Goal: Task Accomplishment & Management: Complete application form

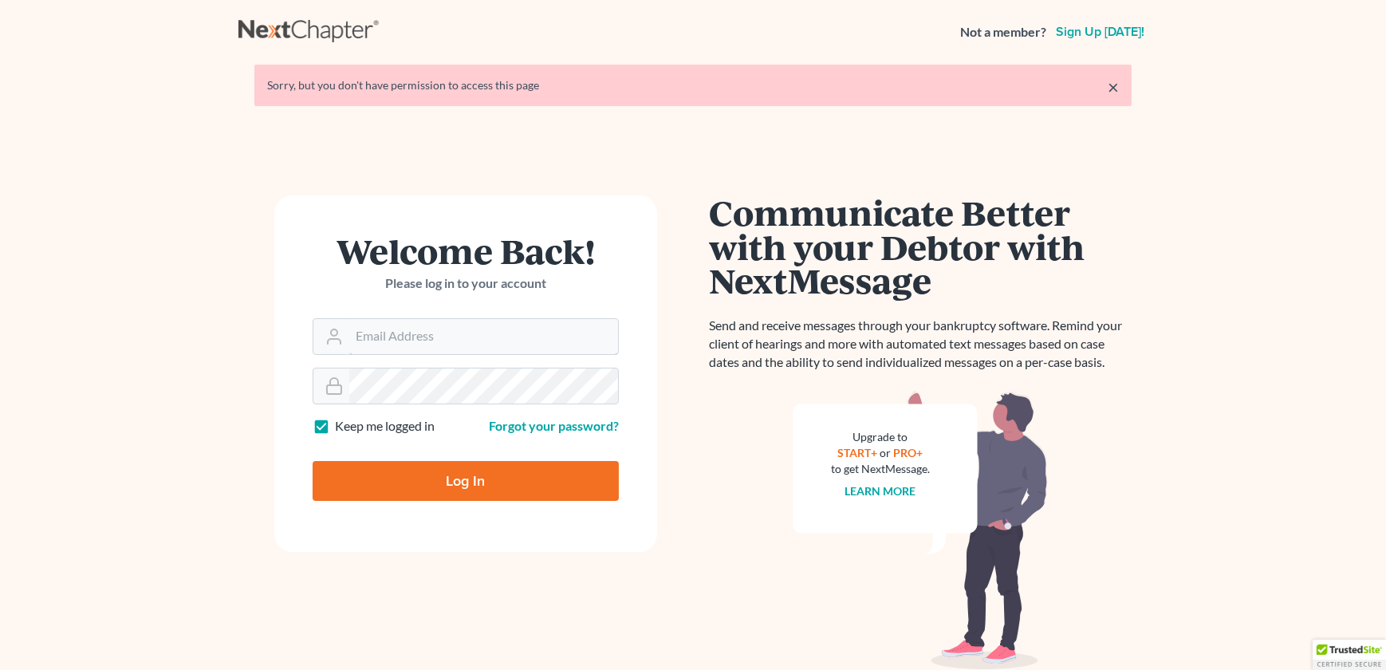
type input "[PERSON_NAME][EMAIL_ADDRESS][DOMAIN_NAME]"
click at [470, 478] on input "Log In" at bounding box center [466, 481] width 306 height 40
type input "Thinking..."
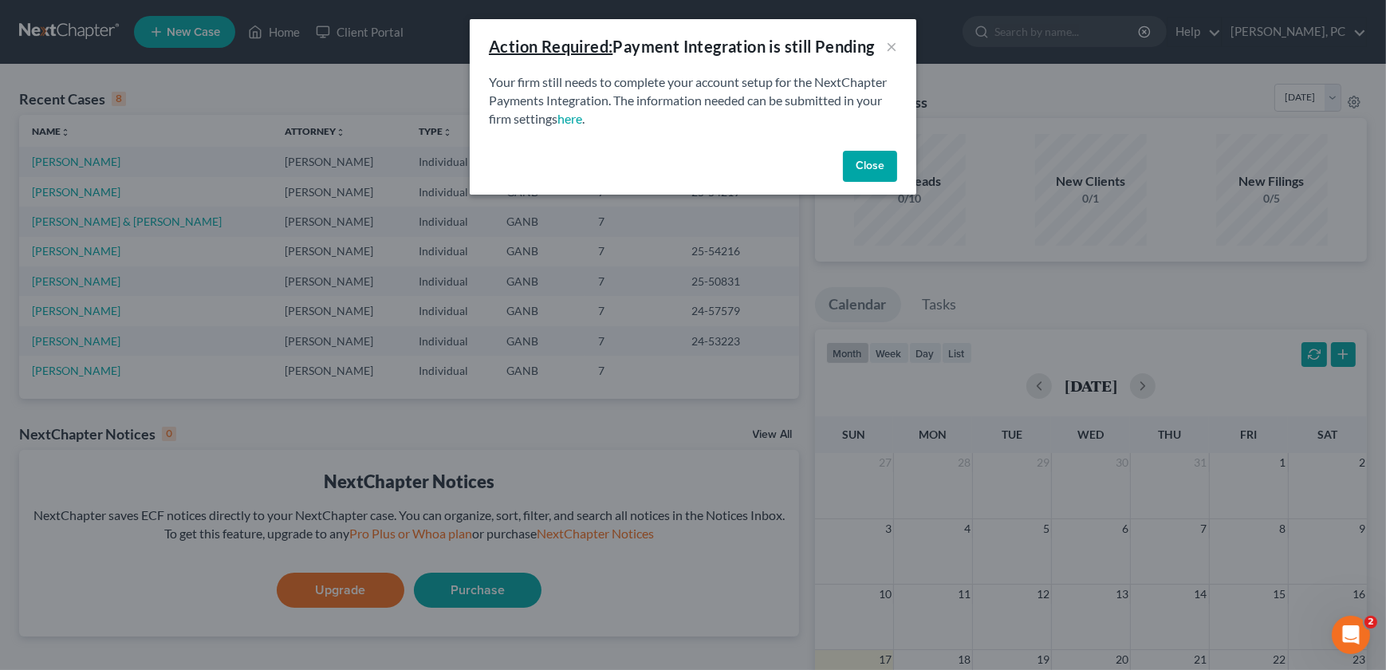
click at [885, 165] on button "Close" at bounding box center [870, 167] width 54 height 32
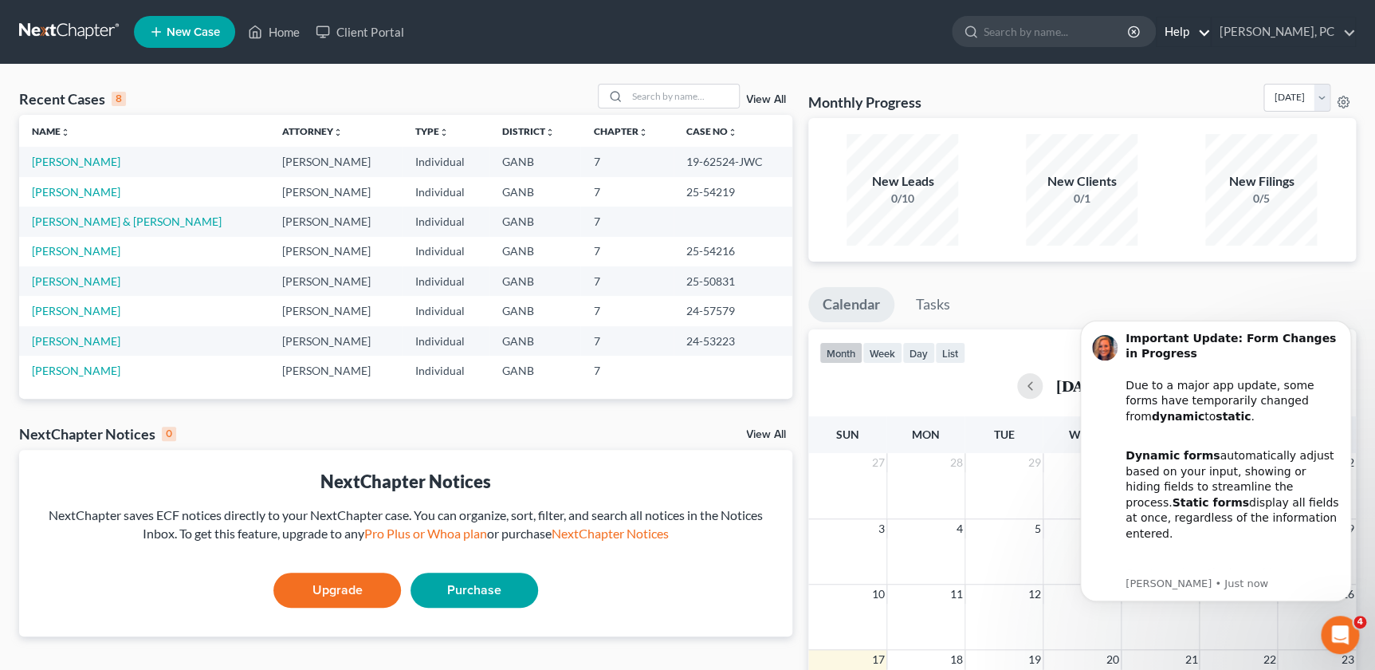
click at [1210, 29] on link "Help" at bounding box center [1183, 32] width 53 height 29
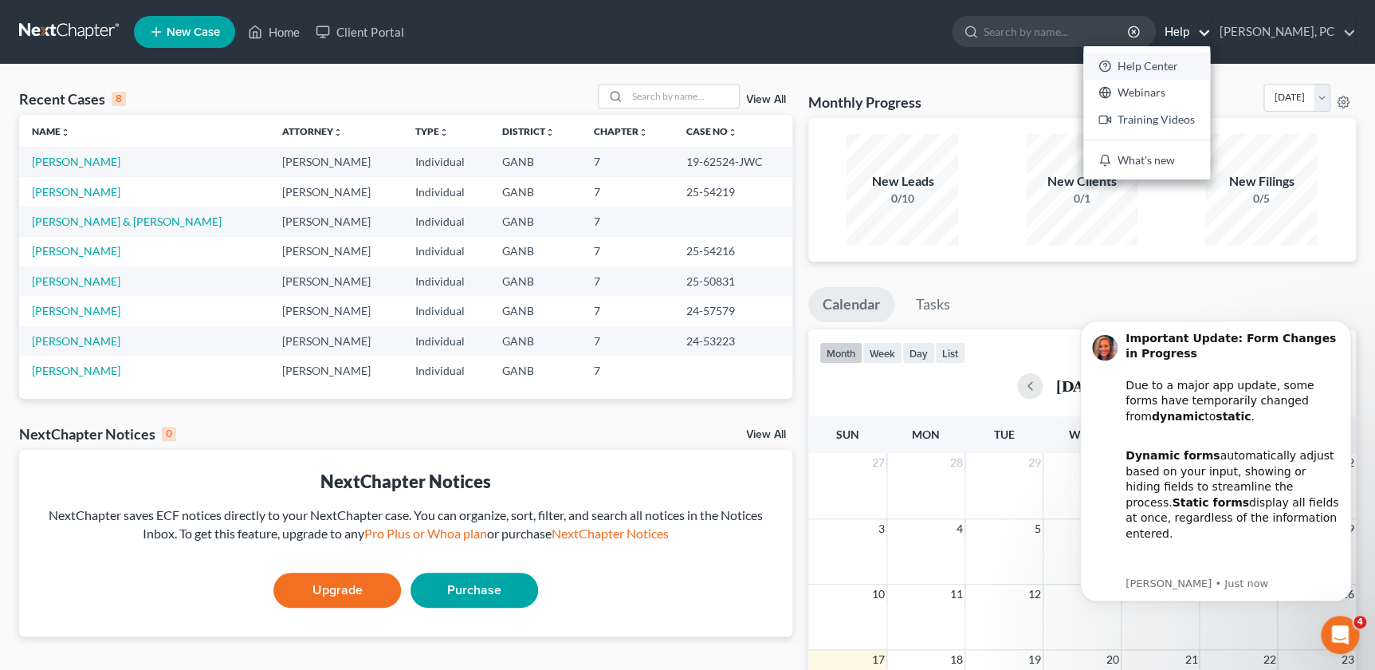
click at [1184, 64] on link "Help Center" at bounding box center [1146, 66] width 127 height 27
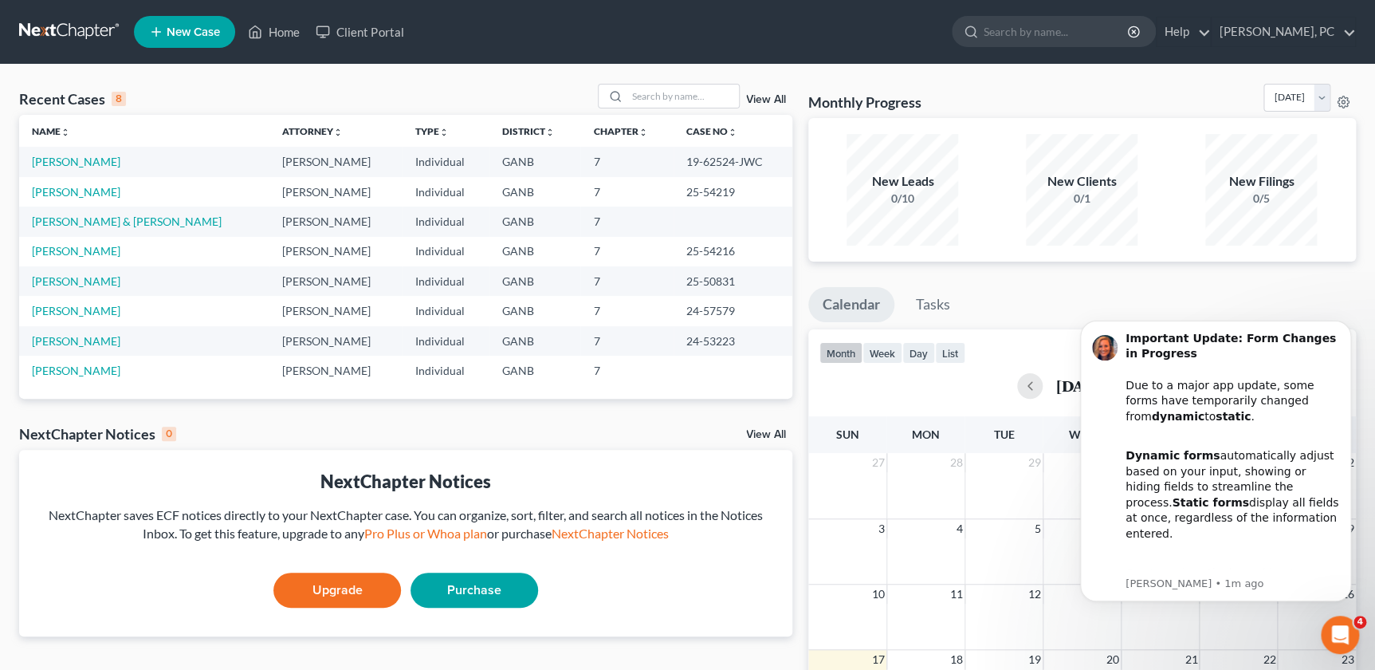
drag, startPoint x: 67, startPoint y: 281, endPoint x: 529, endPoint y: 76, distance: 505.8
click at [529, 76] on div "Recent Cases 8 View All Name unfold_more expand_more expand_less Attorney unfol…" at bounding box center [687, 479] width 1375 height 828
click at [56, 286] on link "Jung, Dae" at bounding box center [76, 281] width 88 height 14
click at [195, 164] on td "Jung, Dae" at bounding box center [144, 161] width 250 height 29
click at [595, 164] on td "7" at bounding box center [626, 161] width 92 height 29
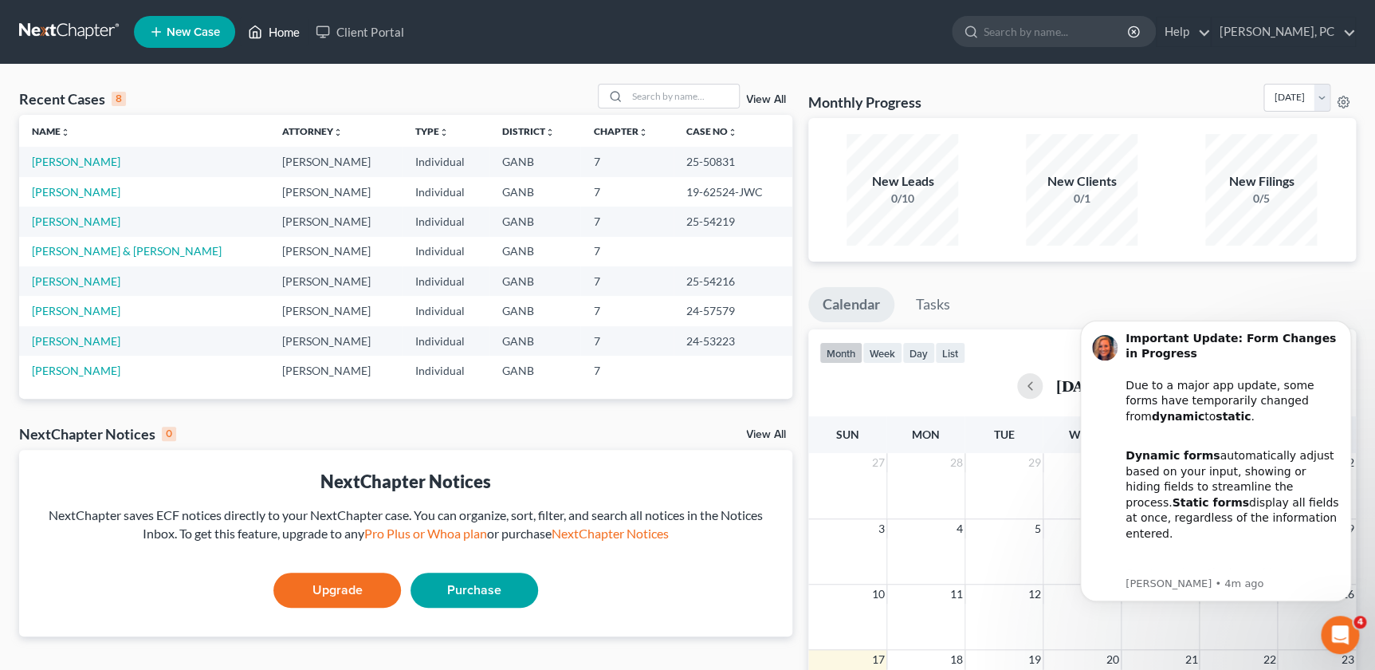
click at [281, 32] on link "Home" at bounding box center [274, 32] width 68 height 29
click at [289, 26] on link "Home" at bounding box center [274, 32] width 68 height 29
click at [270, 29] on link "Home" at bounding box center [274, 32] width 68 height 29
click at [1308, 33] on link "J. R. Gray, PC" at bounding box center [1284, 32] width 144 height 29
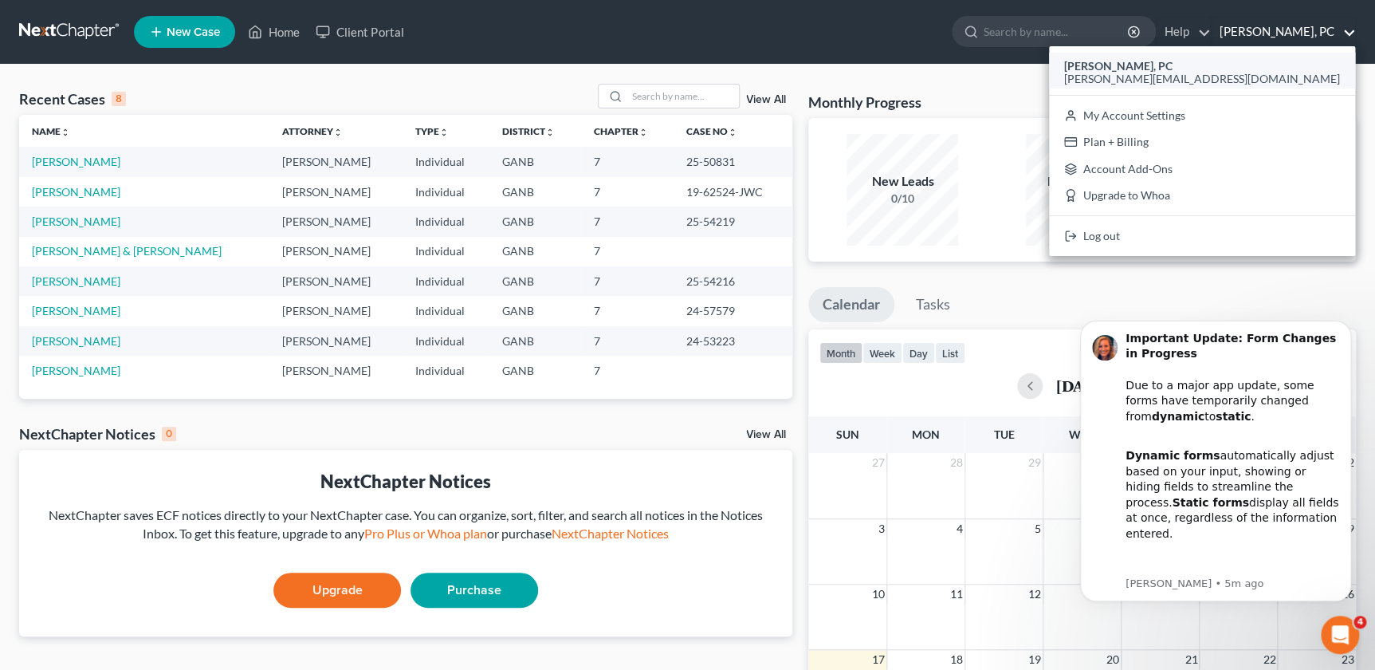
click at [1252, 80] on span "[PERSON_NAME][EMAIL_ADDRESS][DOMAIN_NAME]" at bounding box center [1202, 79] width 276 height 14
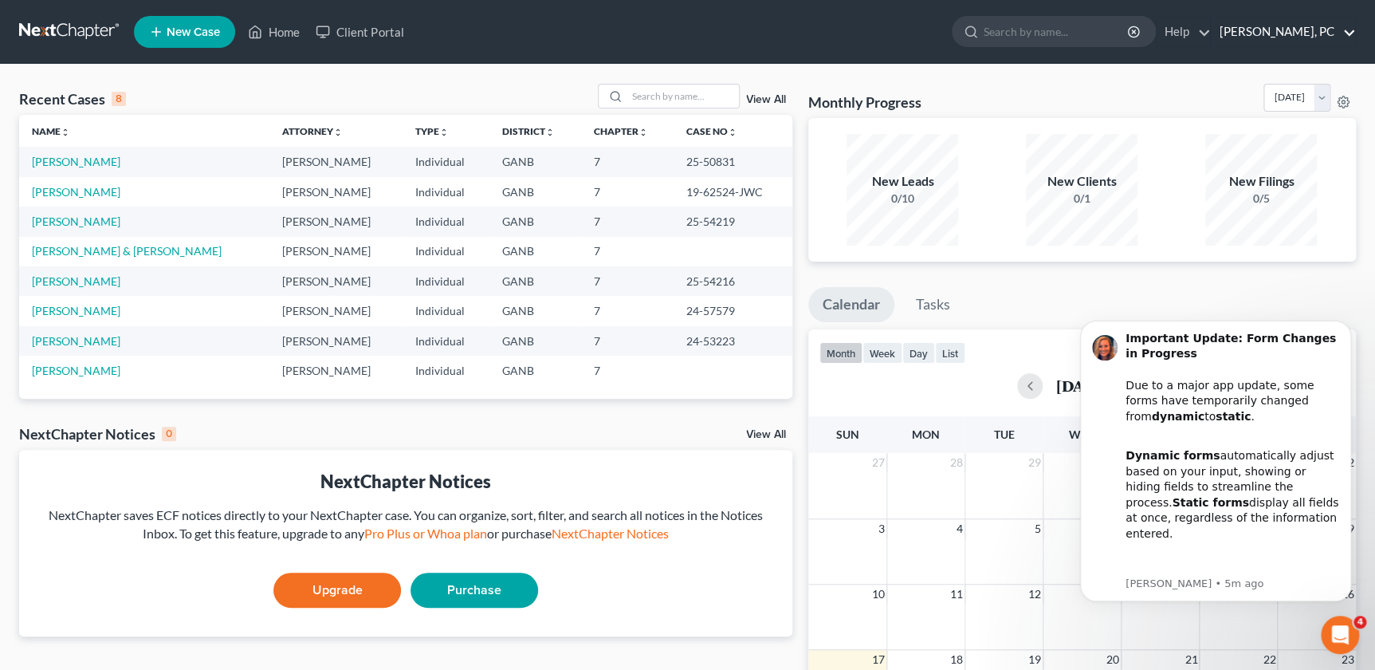
click at [1290, 30] on link "J. R. Gray, PC" at bounding box center [1284, 32] width 144 height 29
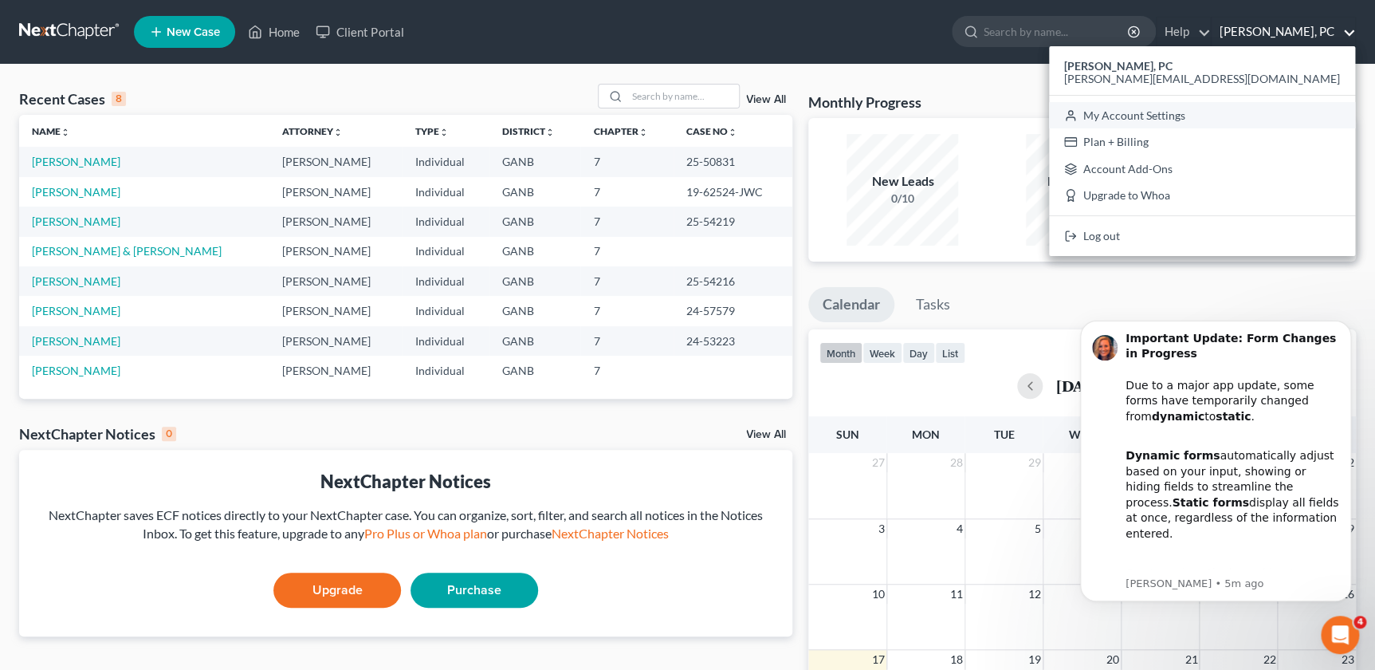
click at [1261, 117] on link "My Account Settings" at bounding box center [1202, 115] width 306 height 27
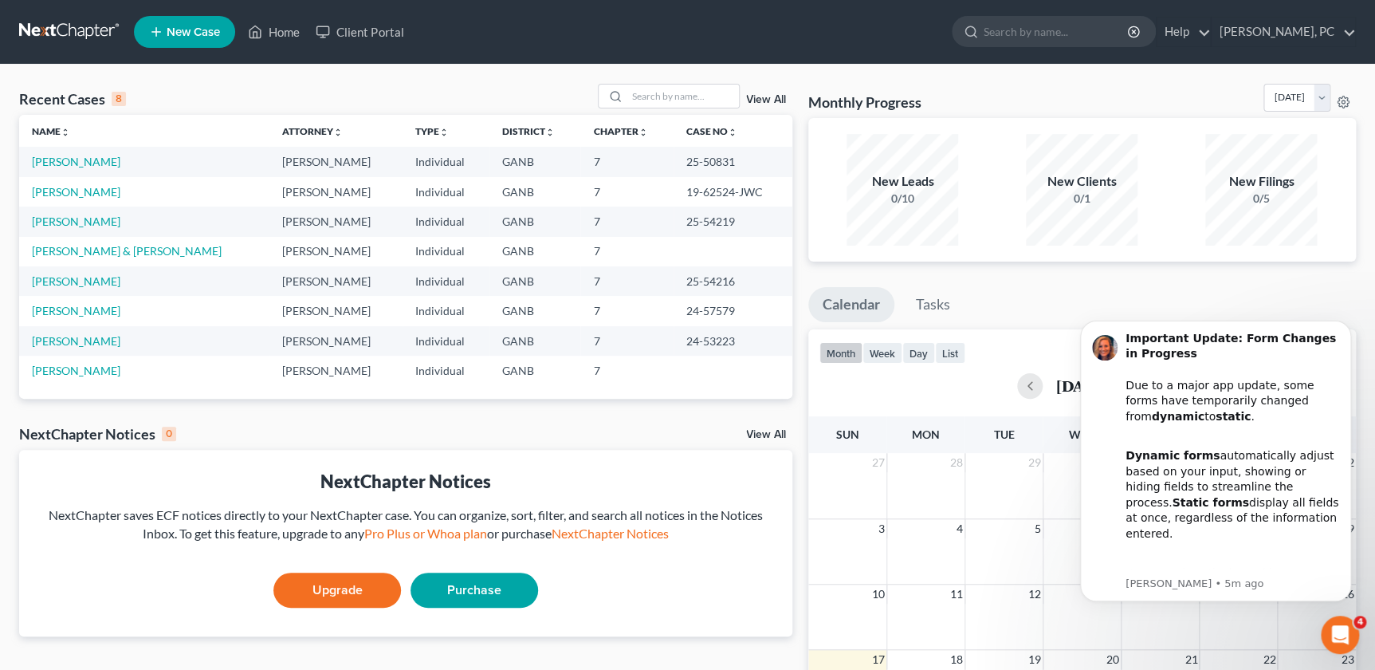
select select "24"
select select "10"
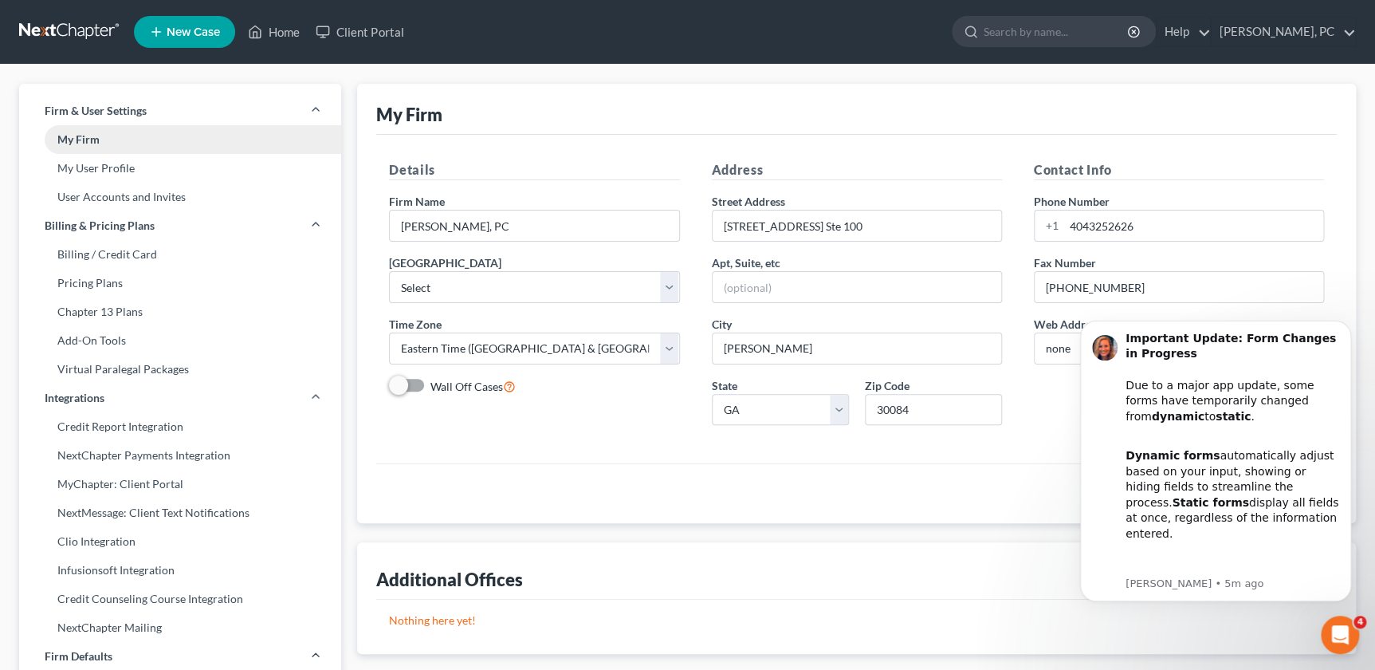
click at [87, 136] on link "My Firm" at bounding box center [180, 139] width 322 height 29
click at [87, 169] on link "My User Profile" at bounding box center [180, 168] width 322 height 29
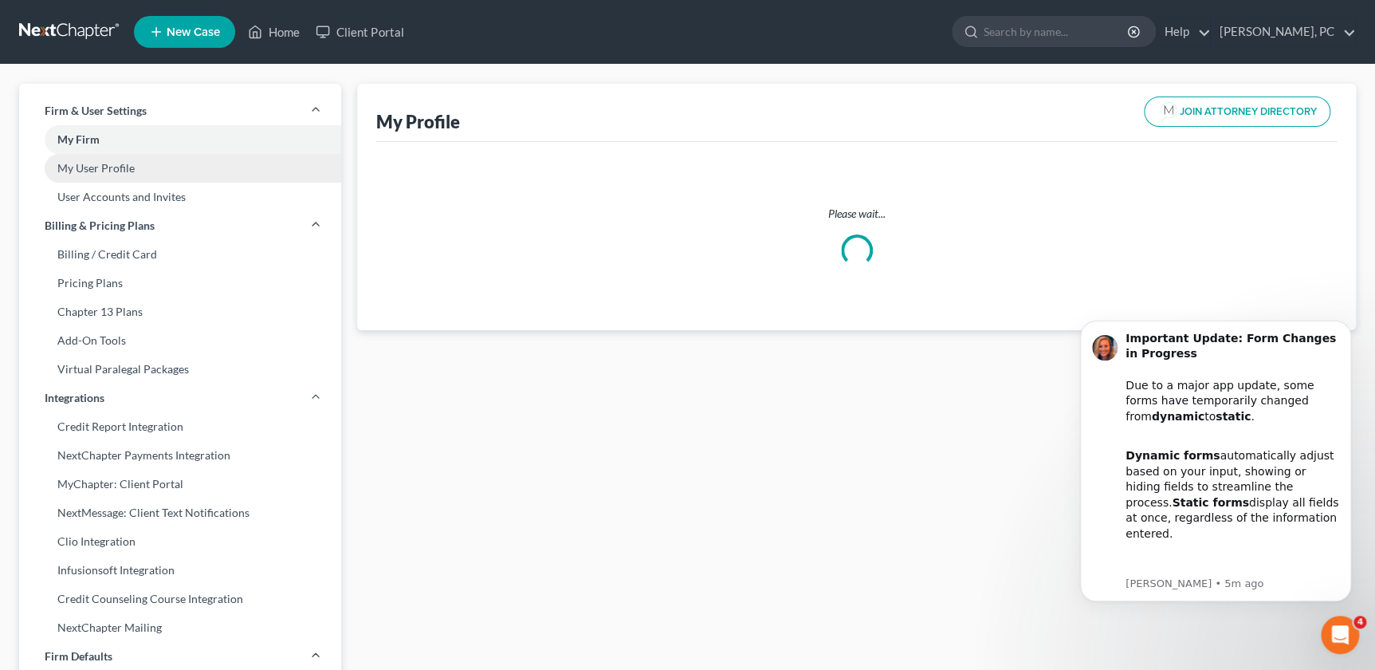
select select "10"
select select "19"
select select "attorney"
select select "0"
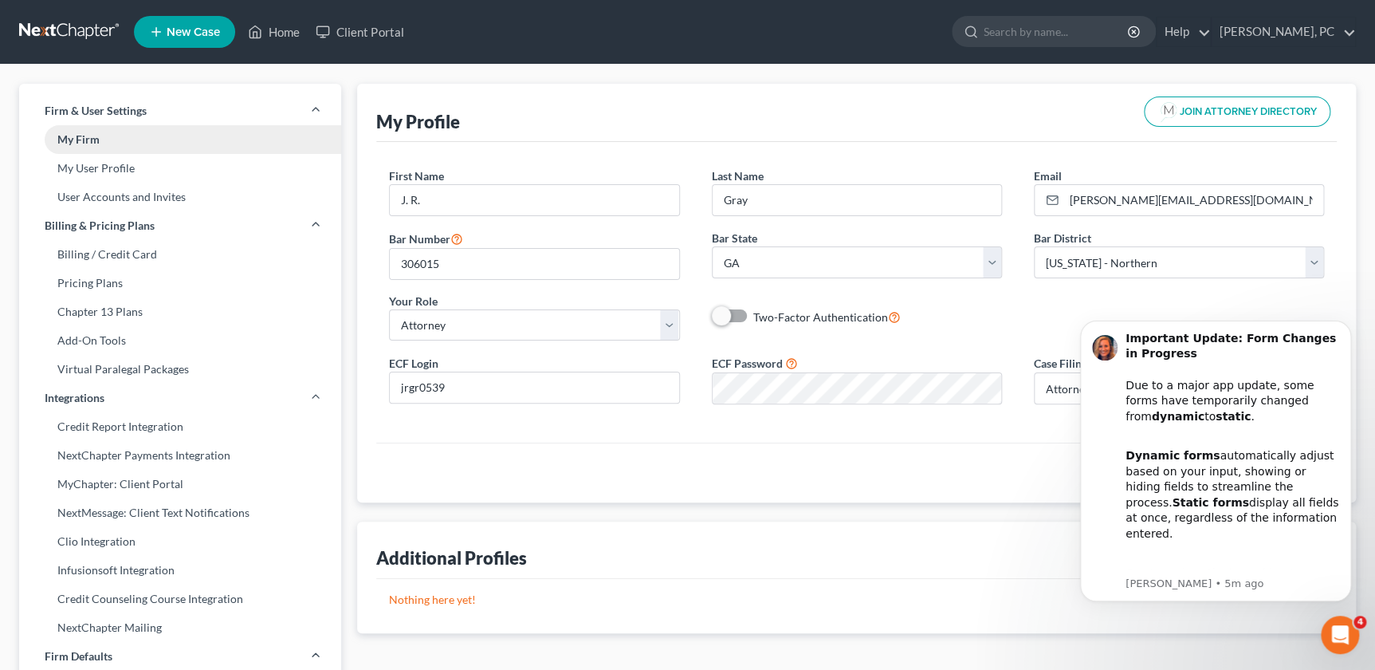
click at [93, 138] on link "My Firm" at bounding box center [180, 139] width 322 height 29
select select "19"
select select "24"
select select "10"
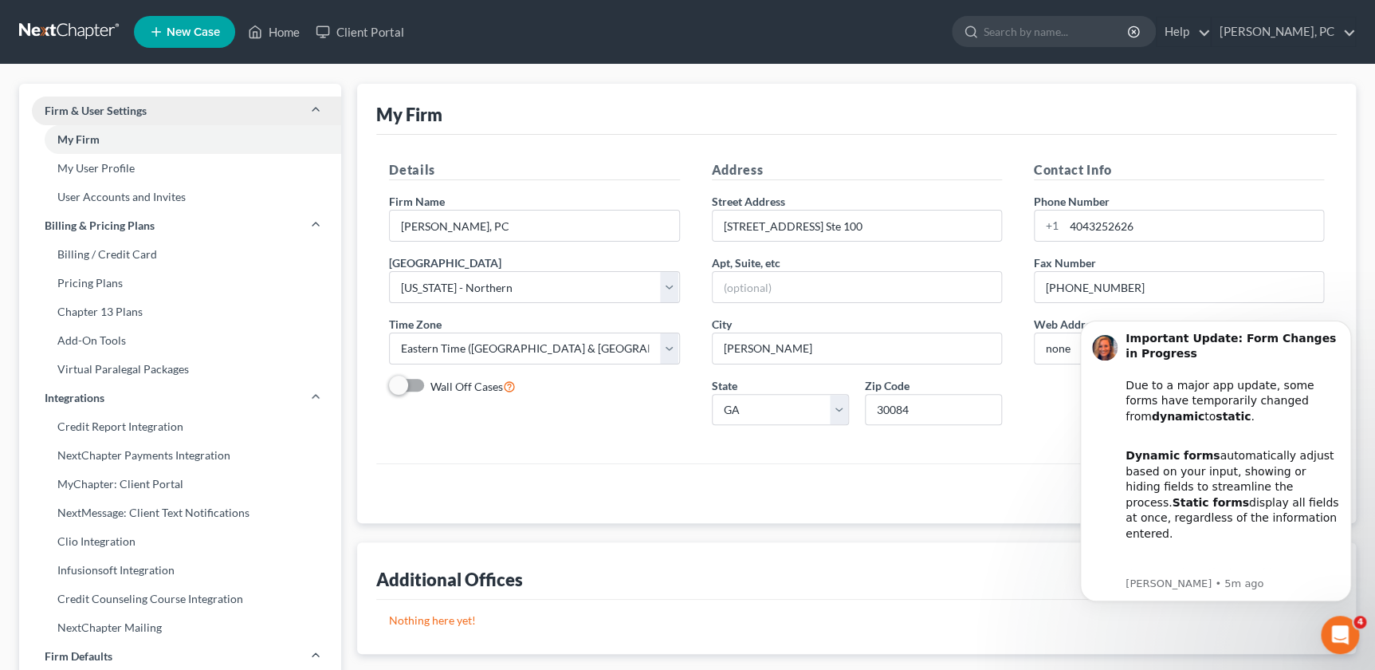
click at [324, 104] on link "Firm & User Settings" at bounding box center [180, 110] width 322 height 29
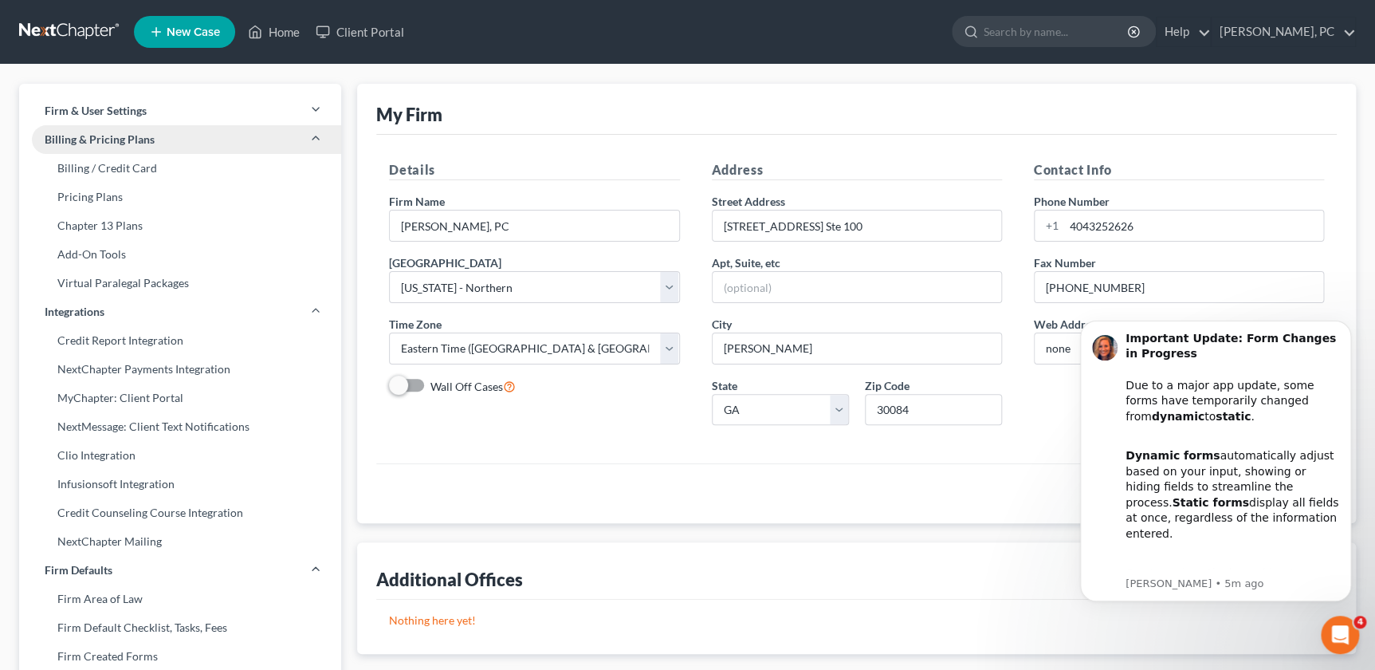
click at [306, 141] on link "Billing & Pricing Plans" at bounding box center [180, 139] width 322 height 29
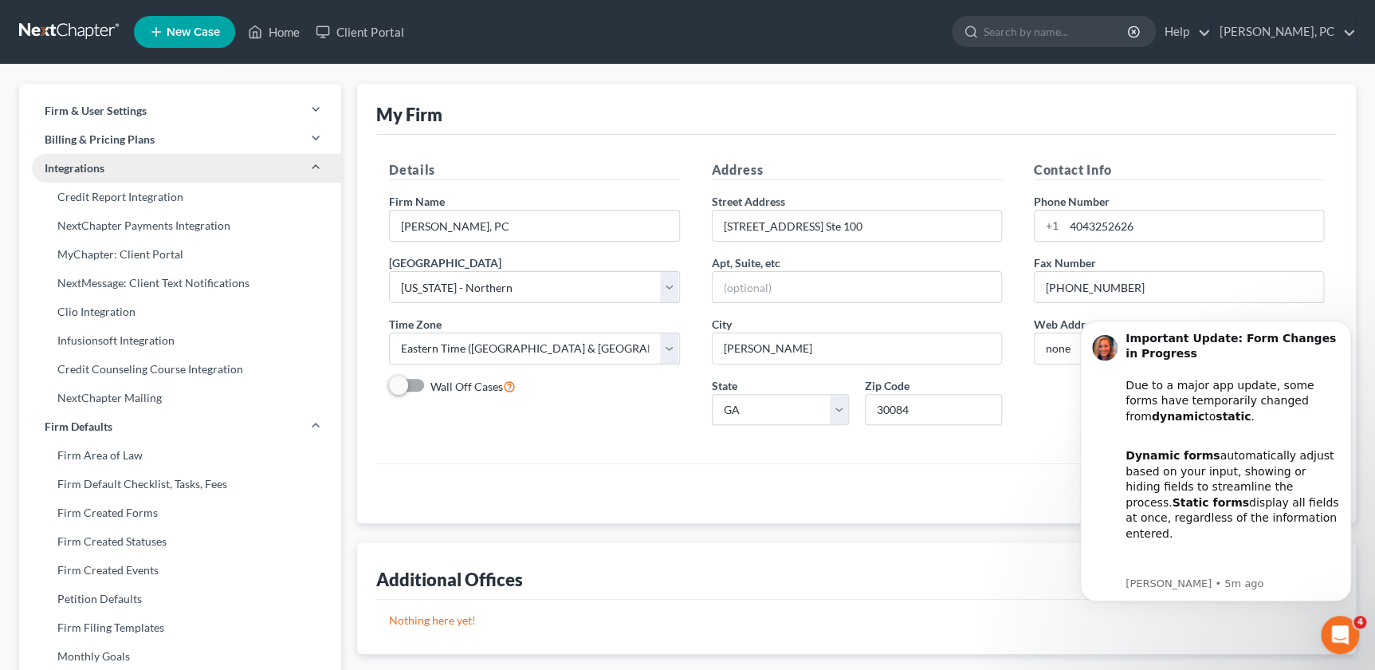
click at [326, 167] on link "Integrations" at bounding box center [180, 168] width 322 height 29
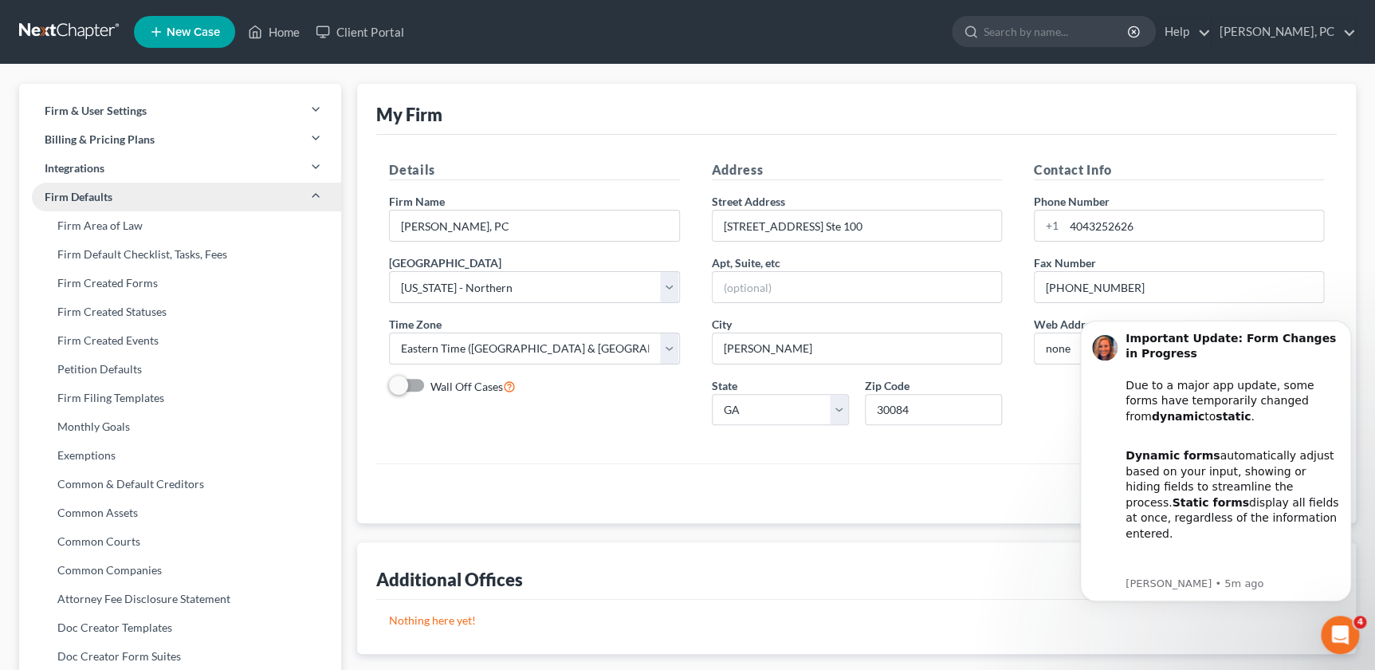
click at [315, 194] on polyline at bounding box center [316, 195] width 6 height 3
click at [285, 28] on link "Home" at bounding box center [274, 32] width 68 height 29
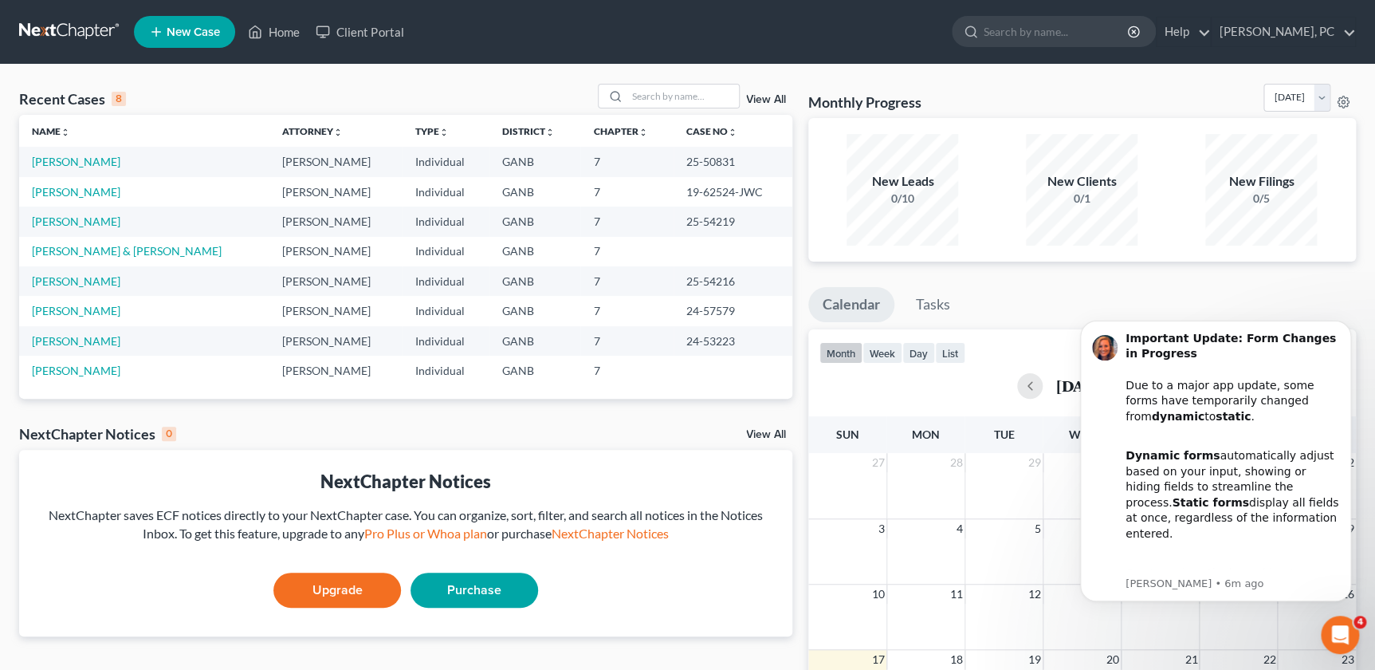
click at [71, 96] on div "Recent Cases 8" at bounding box center [72, 98] width 107 height 19
click at [752, 95] on link "View All" at bounding box center [766, 99] width 40 height 11
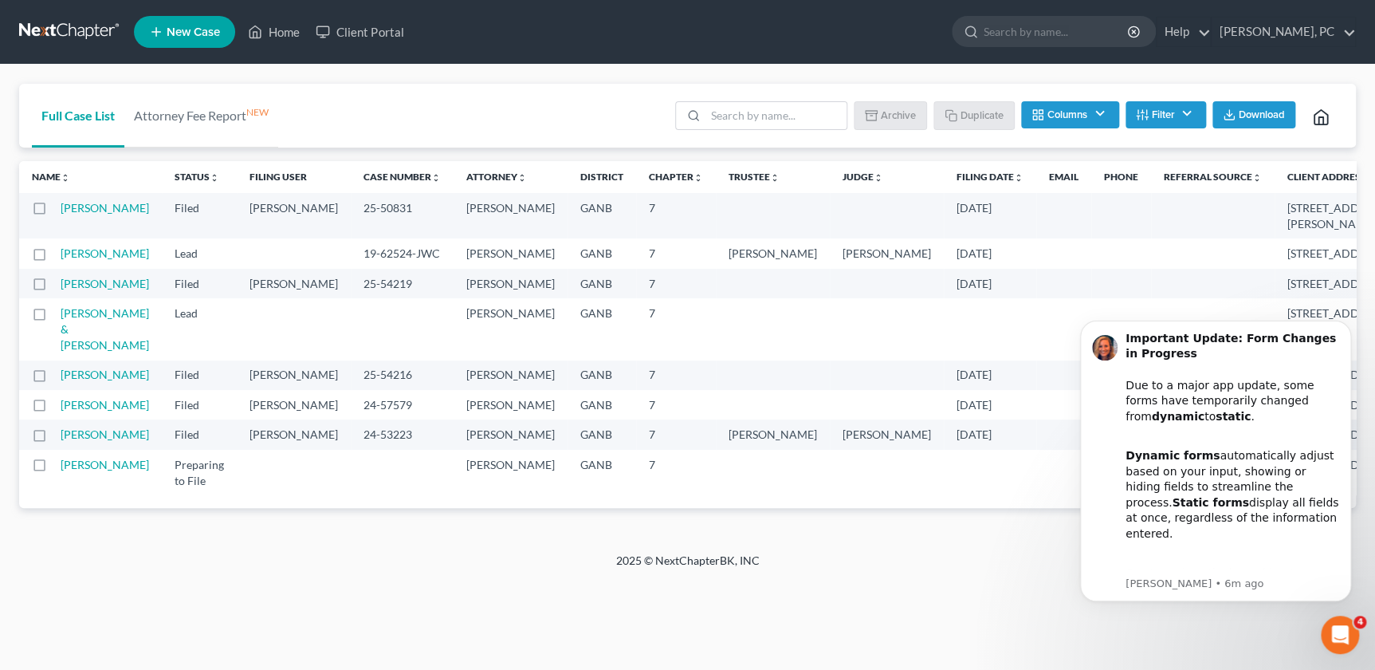
click at [54, 212] on label at bounding box center [54, 212] width 0 height 0
click at [61, 209] on input "checkbox" at bounding box center [66, 205] width 10 height 10
click at [988, 108] on button "Duplicate" at bounding box center [975, 114] width 80 height 27
checkbox input "false"
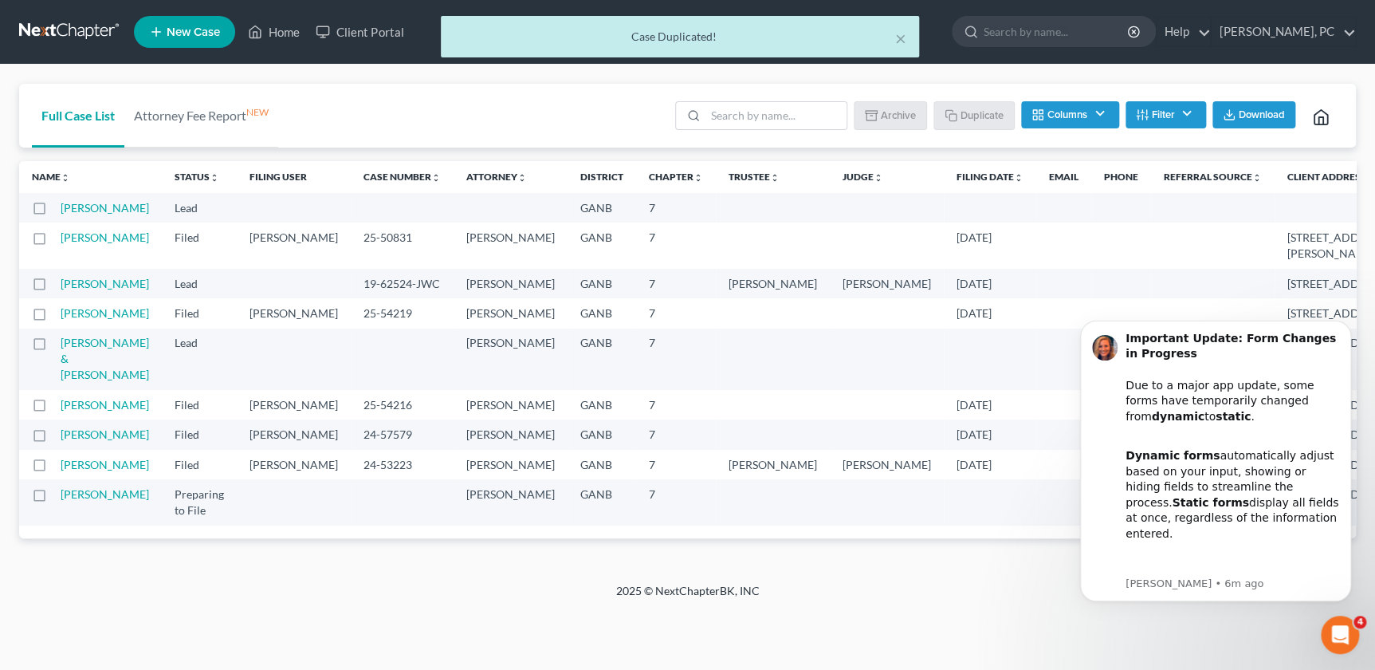
click at [77, 215] on td "Jung, Dae" at bounding box center [111, 207] width 101 height 29
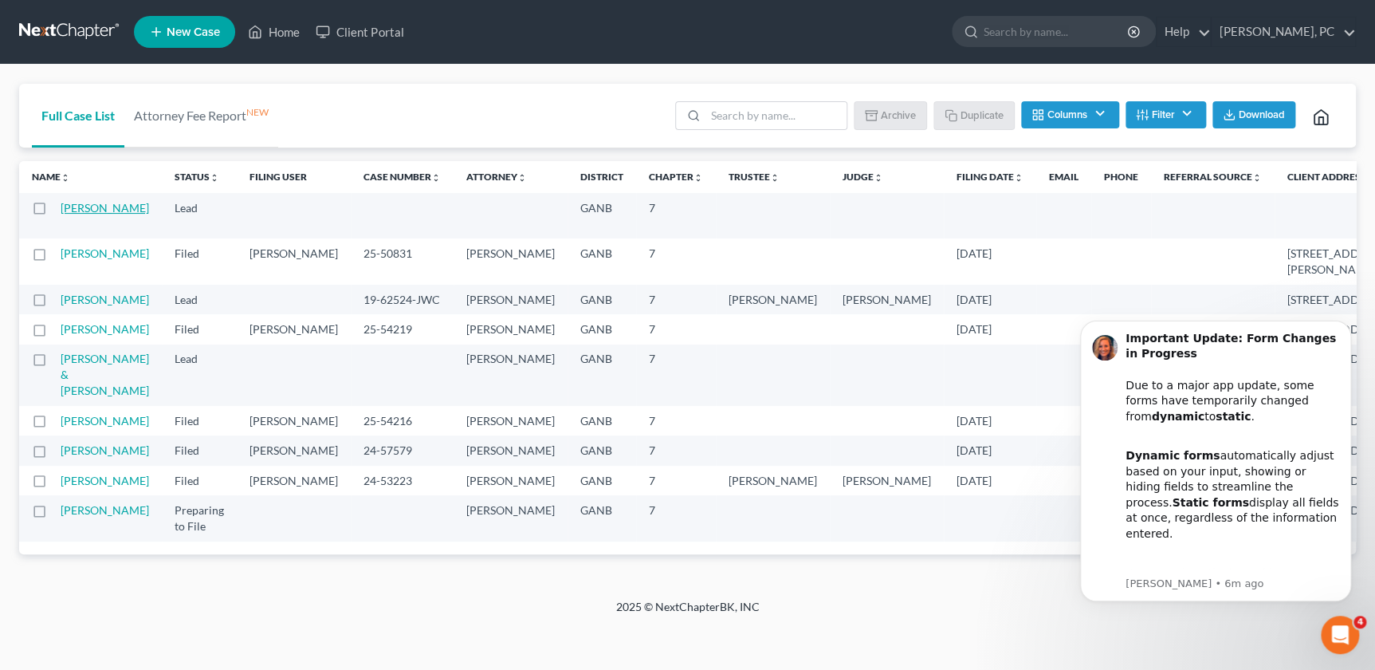
click at [65, 207] on link "Jung, Dae" at bounding box center [105, 208] width 88 height 14
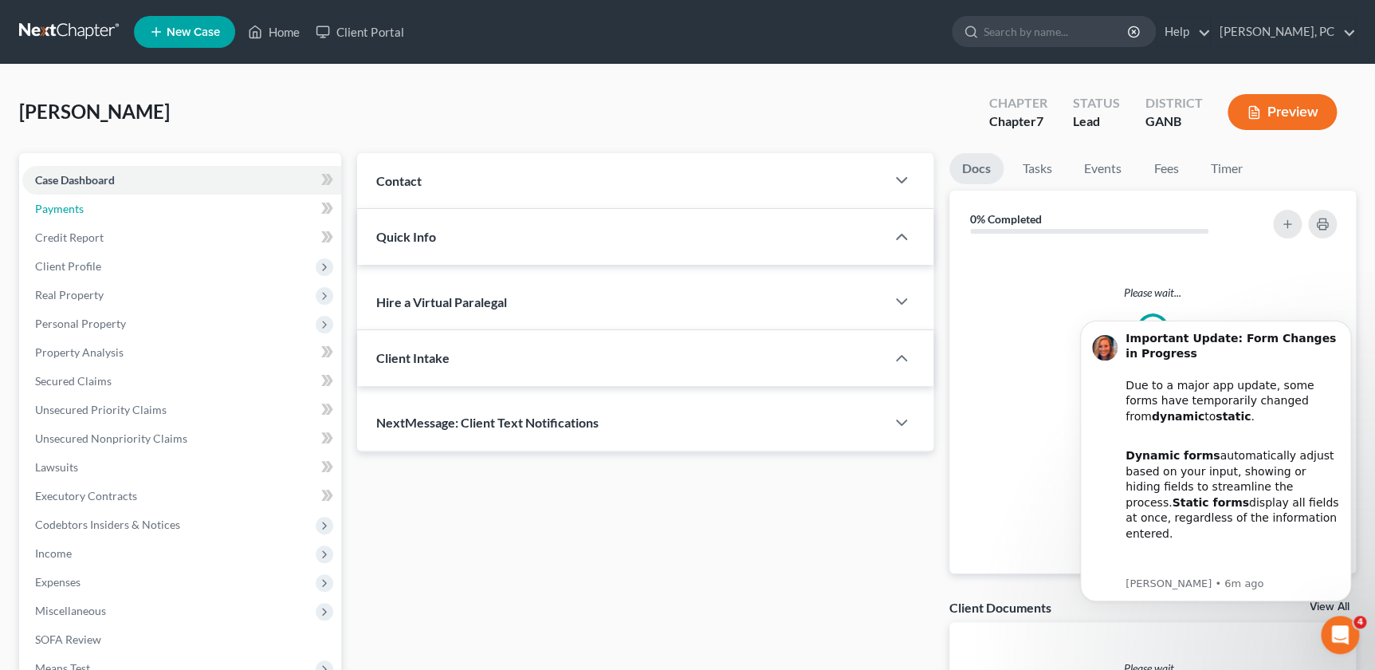
click at [65, 207] on span "Payments" at bounding box center [59, 209] width 49 height 14
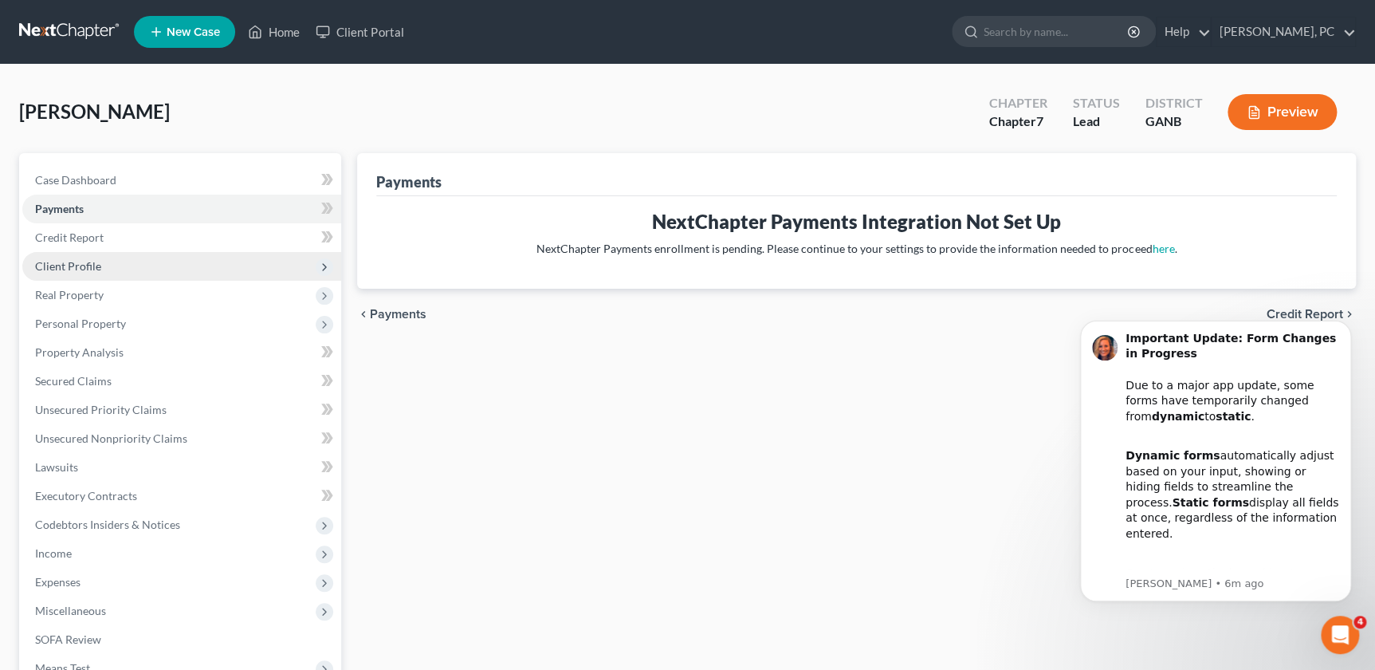
click at [73, 265] on span "Client Profile" at bounding box center [68, 266] width 66 height 14
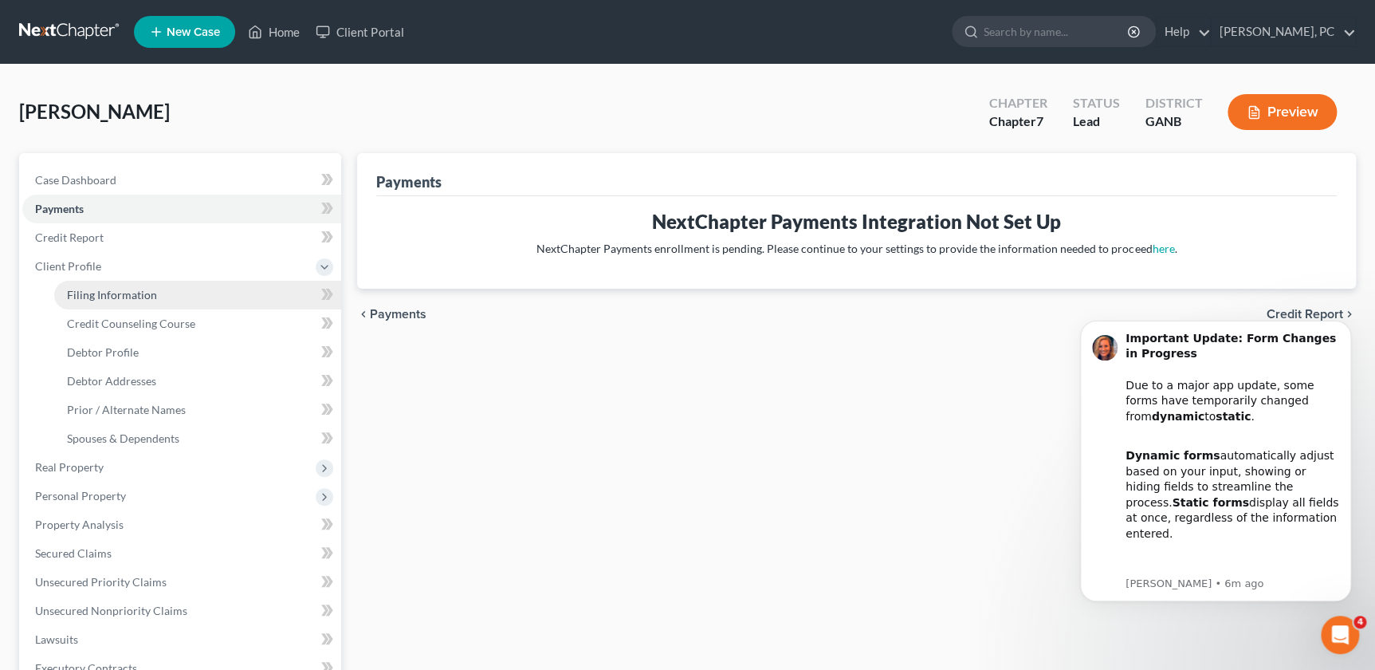
click at [82, 290] on span "Filing Information" at bounding box center [112, 295] width 90 height 14
select select "0"
select select "3"
select select "0"
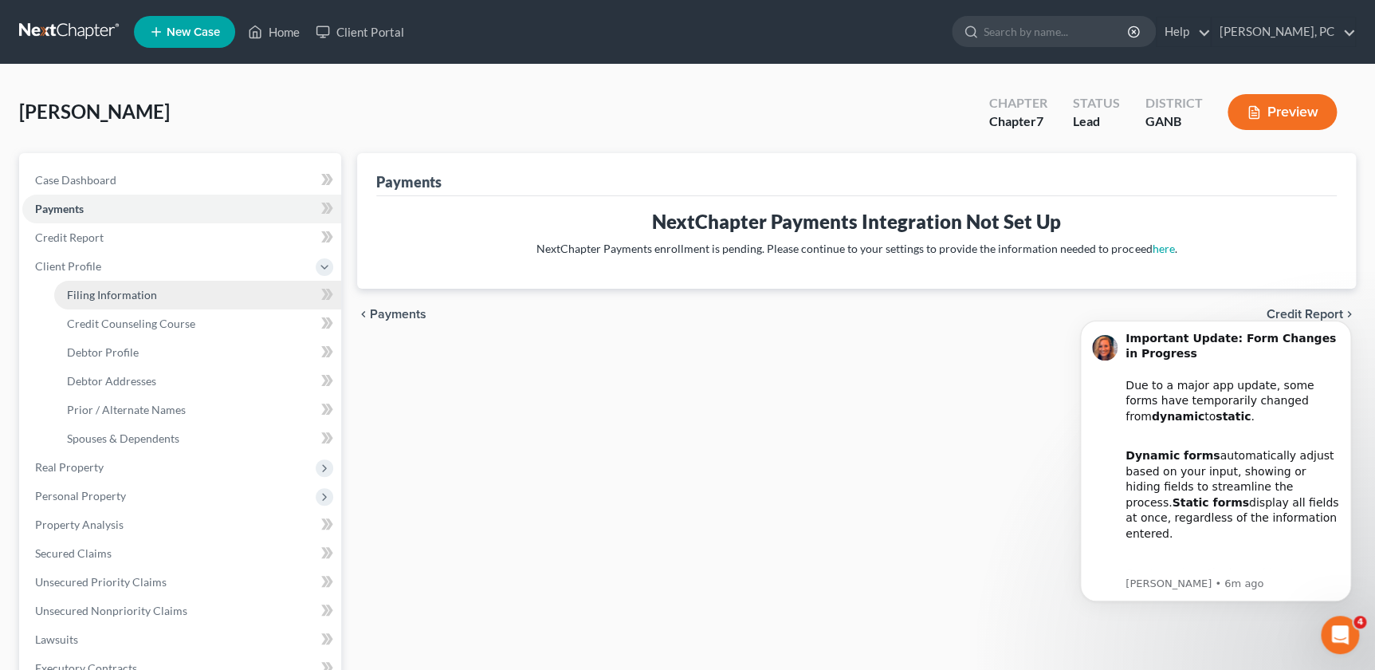
select select "19"
select select "0"
select select "10"
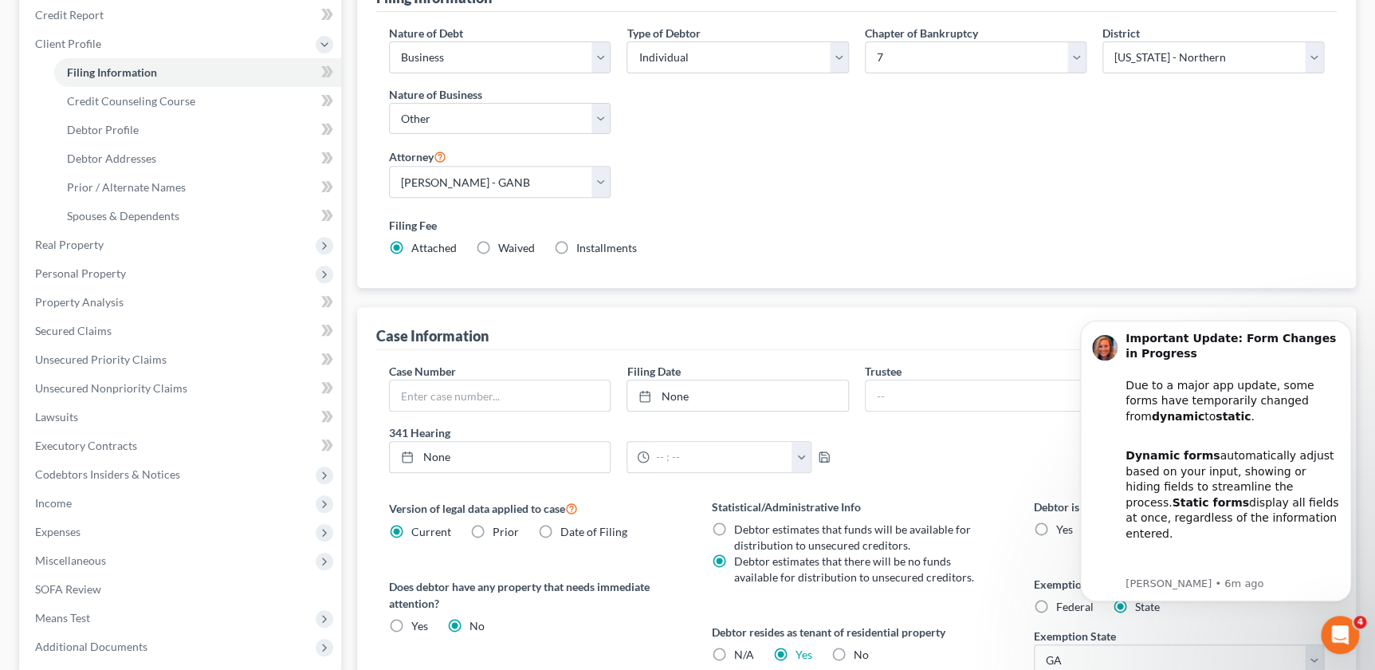
scroll to position [5, 0]
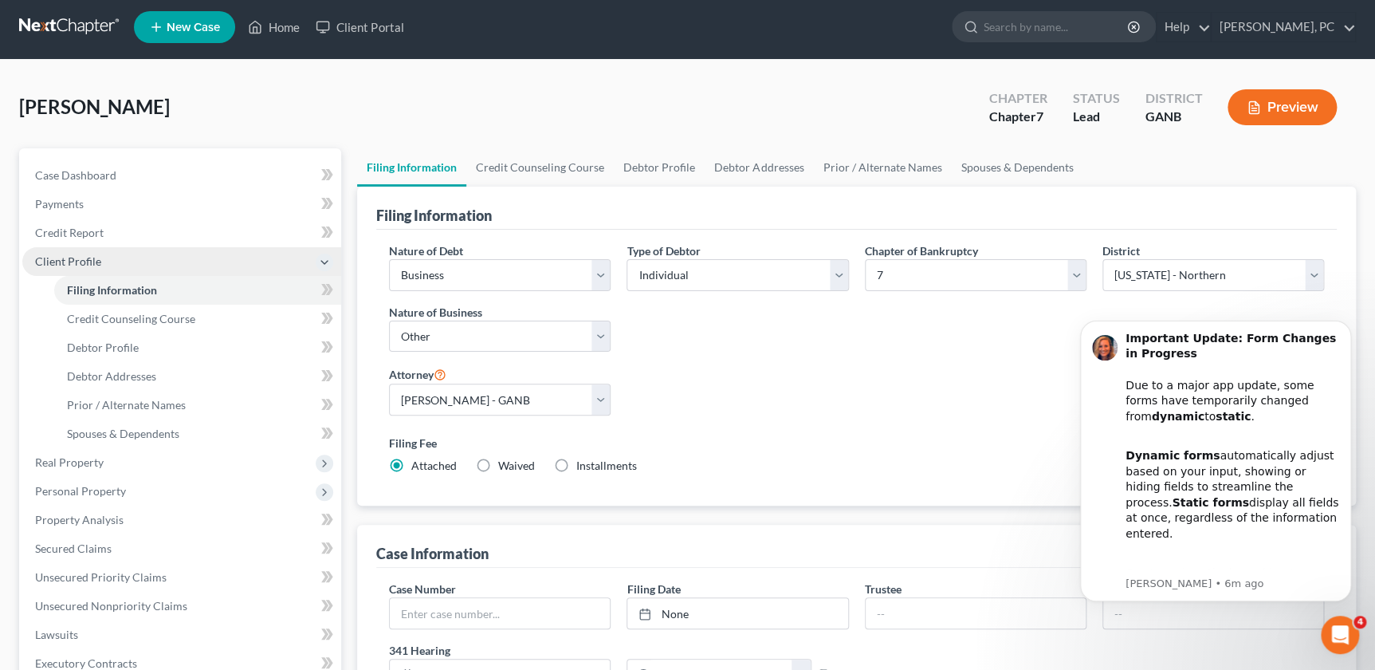
click at [85, 261] on span "Client Profile" at bounding box center [68, 261] width 66 height 14
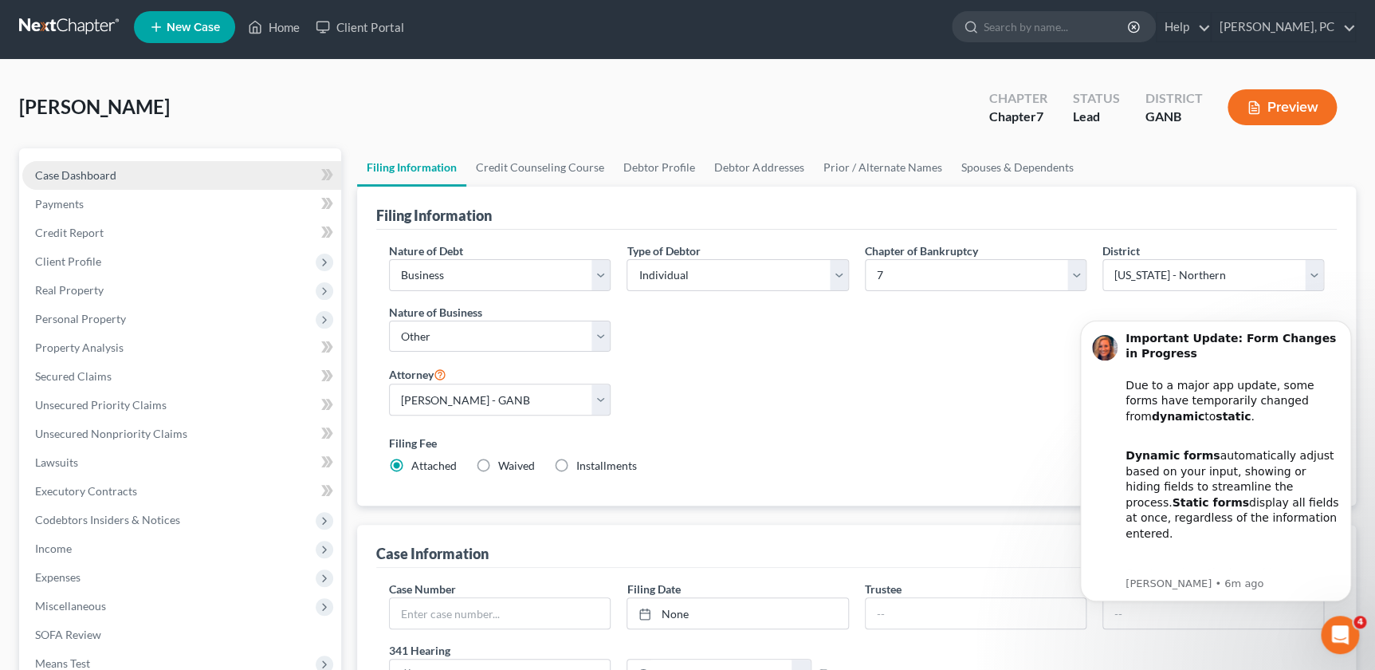
click at [85, 173] on span "Case Dashboard" at bounding box center [75, 175] width 81 height 14
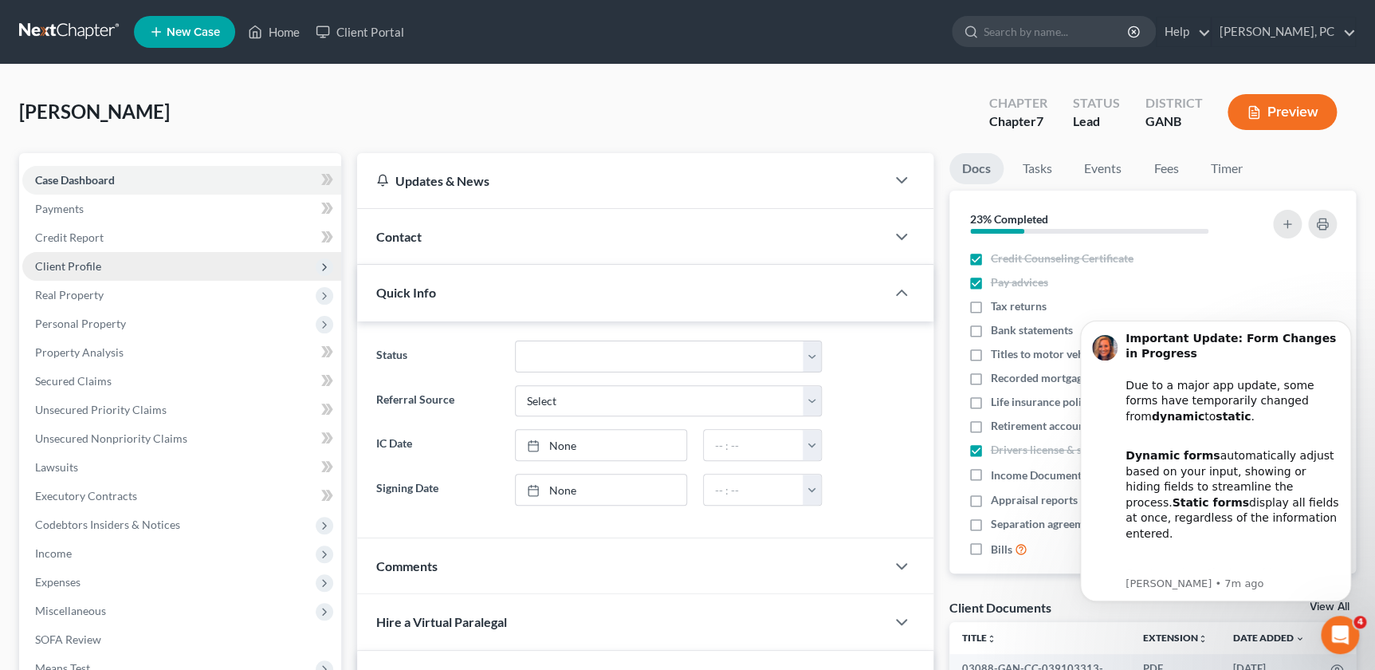
click at [72, 265] on span "Client Profile" at bounding box center [68, 266] width 66 height 14
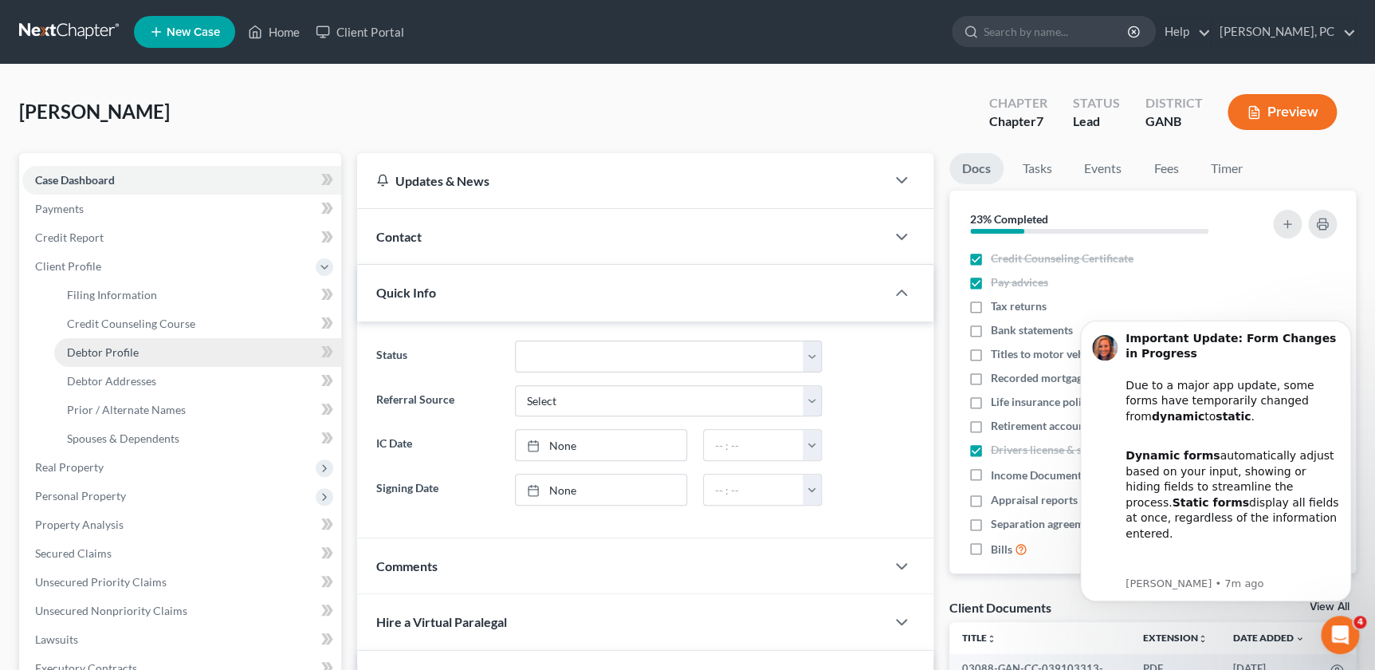
click at [106, 343] on link "Debtor Profile" at bounding box center [197, 352] width 287 height 29
select select "1"
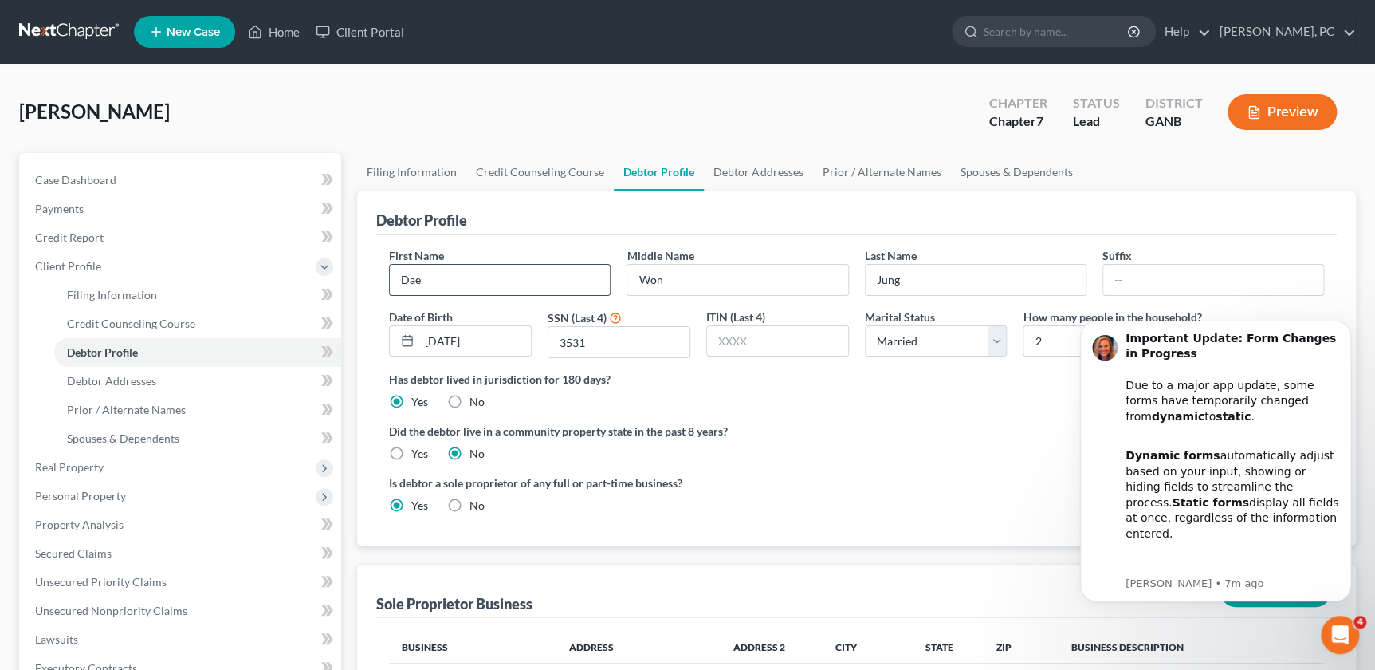
drag, startPoint x: 425, startPoint y: 281, endPoint x: 393, endPoint y: 273, distance: 32.7
click at [393, 273] on input "Dae" at bounding box center [500, 280] width 220 height 30
type input "F"
type input "h"
type input "Hae"
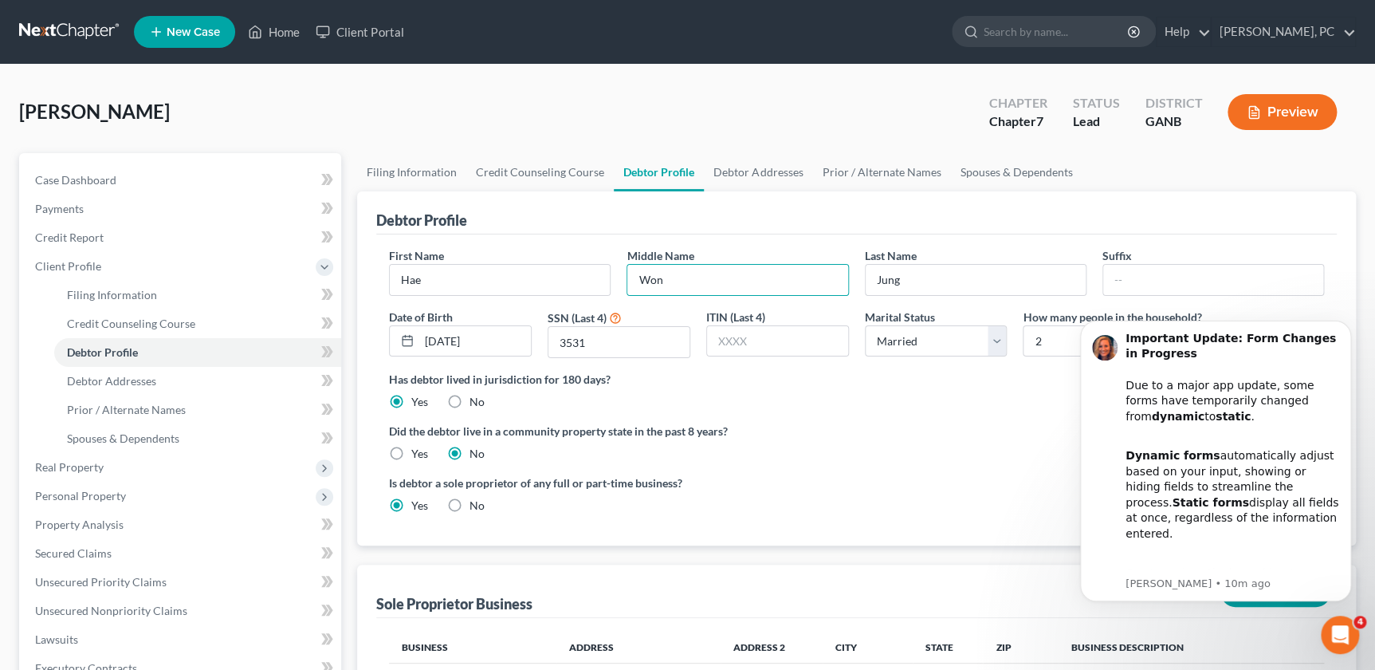
click at [813, 45] on ul "New Case Home Client Portal - No Result - See all results Or Press Enter... Hel…" at bounding box center [745, 31] width 1222 height 41
drag, startPoint x: 675, startPoint y: 279, endPoint x: 634, endPoint y: 278, distance: 41.5
click at [634, 278] on input "Won" at bounding box center [737, 280] width 220 height 30
type input "Chang"
click at [462, 340] on input "08/02/1965" at bounding box center [475, 341] width 112 height 30
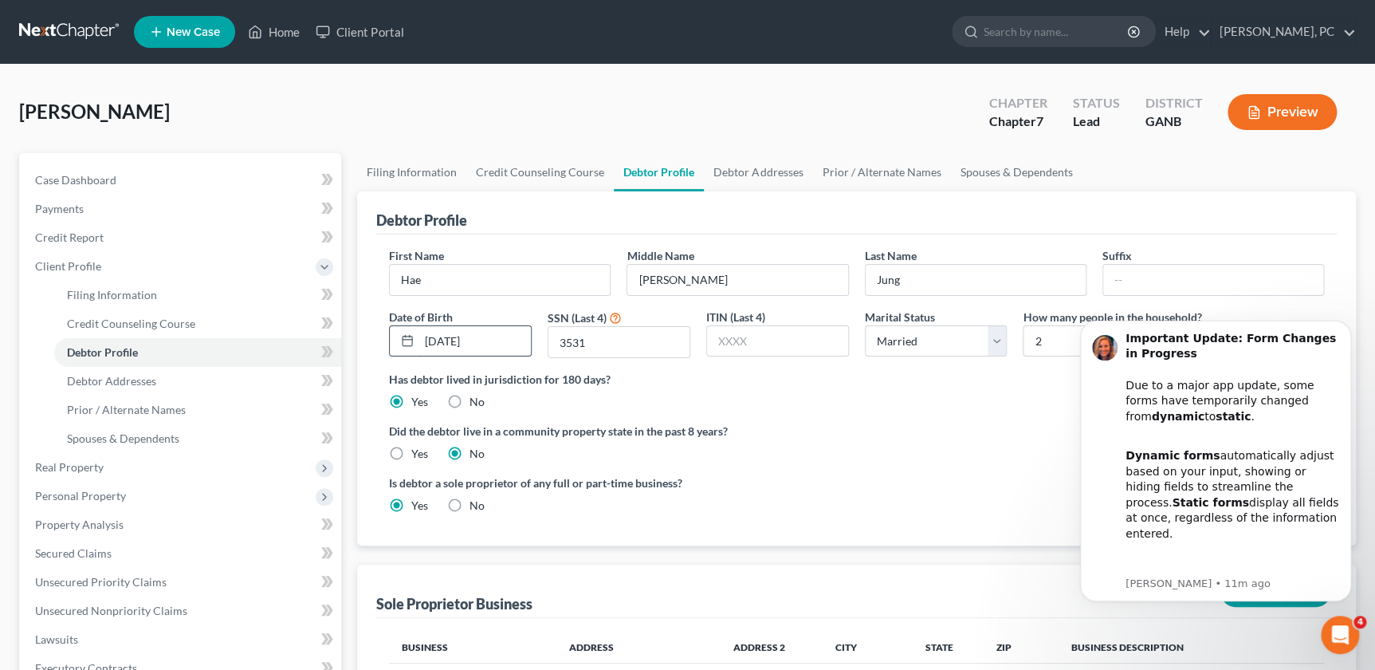
drag, startPoint x: 486, startPoint y: 335, endPoint x: 409, endPoint y: 341, distance: 76.8
click at [409, 341] on div "08/02/1965" at bounding box center [460, 341] width 143 height 32
type input "10/24/1958"
type input "6485"
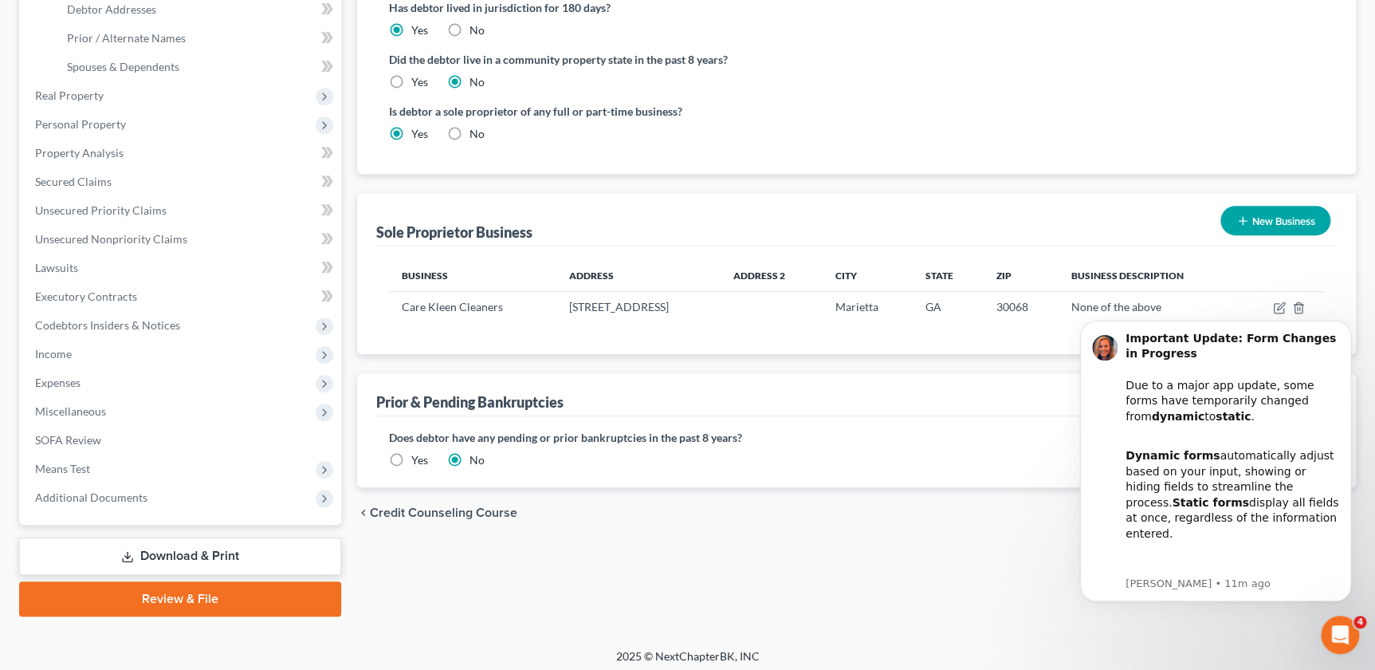
scroll to position [376, 0]
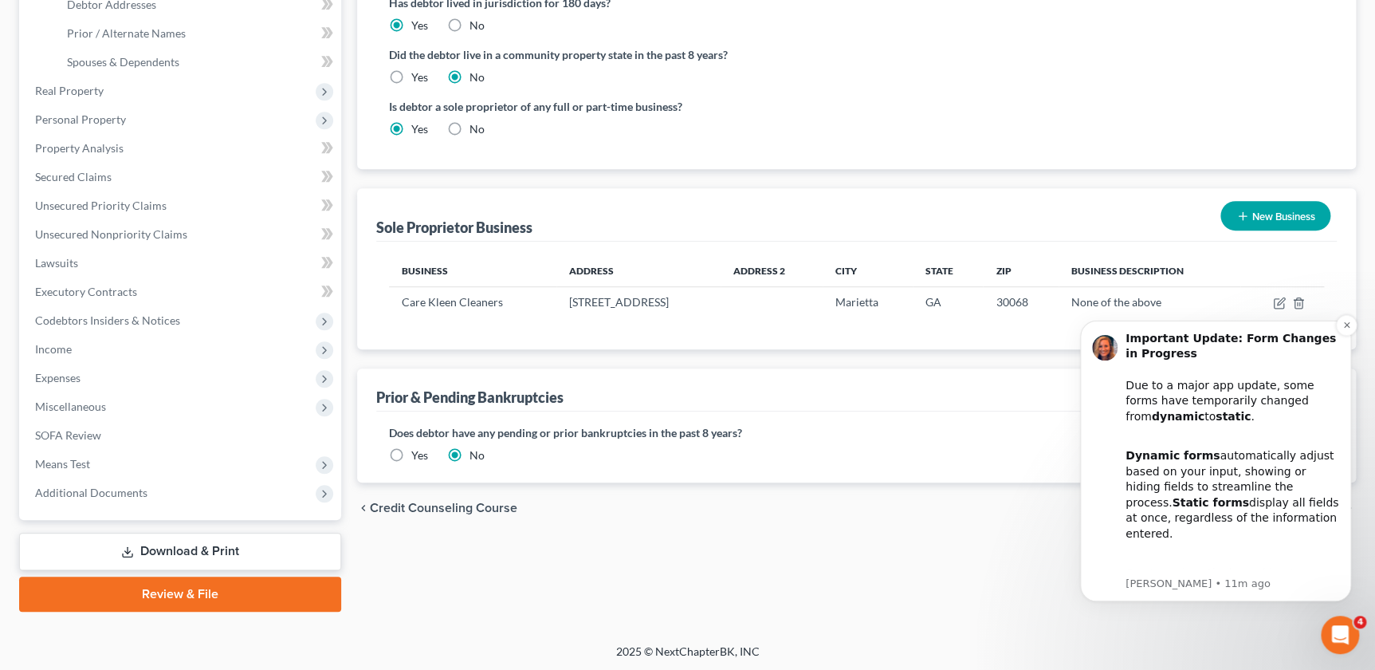
click at [1247, 583] on p "Kelly • 11m ago" at bounding box center [1233, 583] width 214 height 14
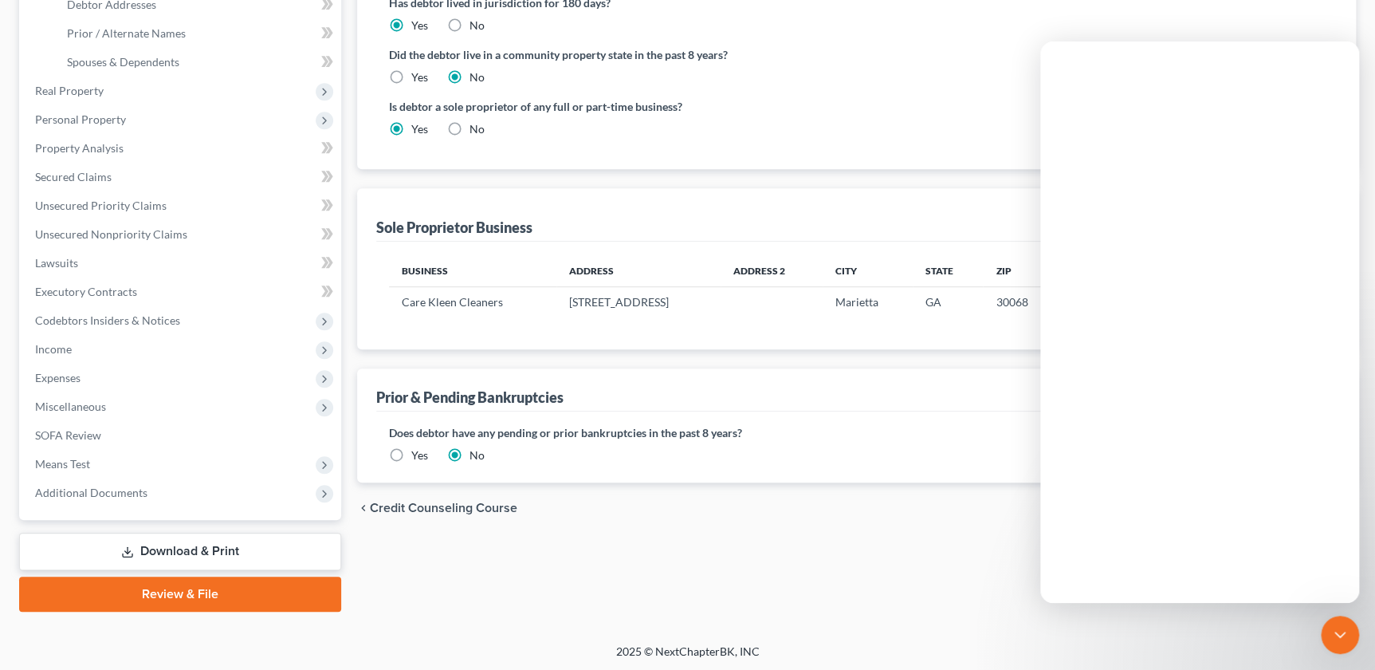
scroll to position [0, 0]
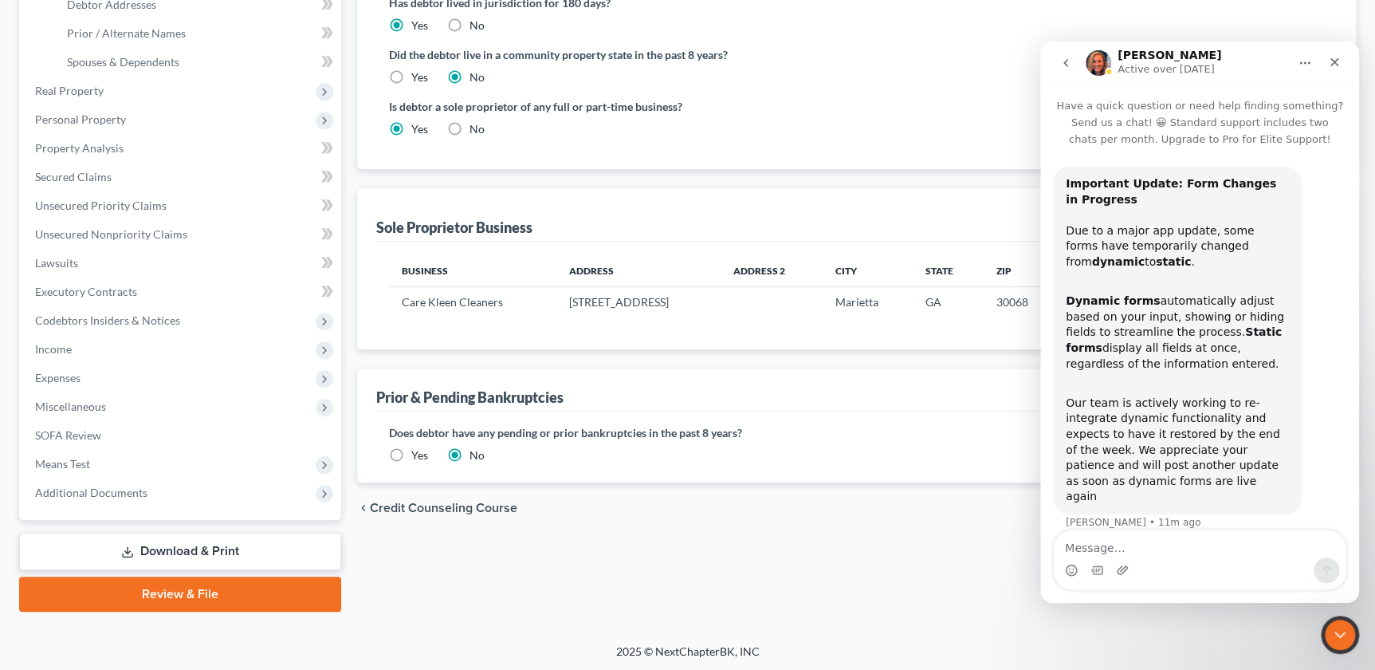
click at [1348, 635] on icon "Close Intercom Messenger" at bounding box center [1340, 634] width 19 height 19
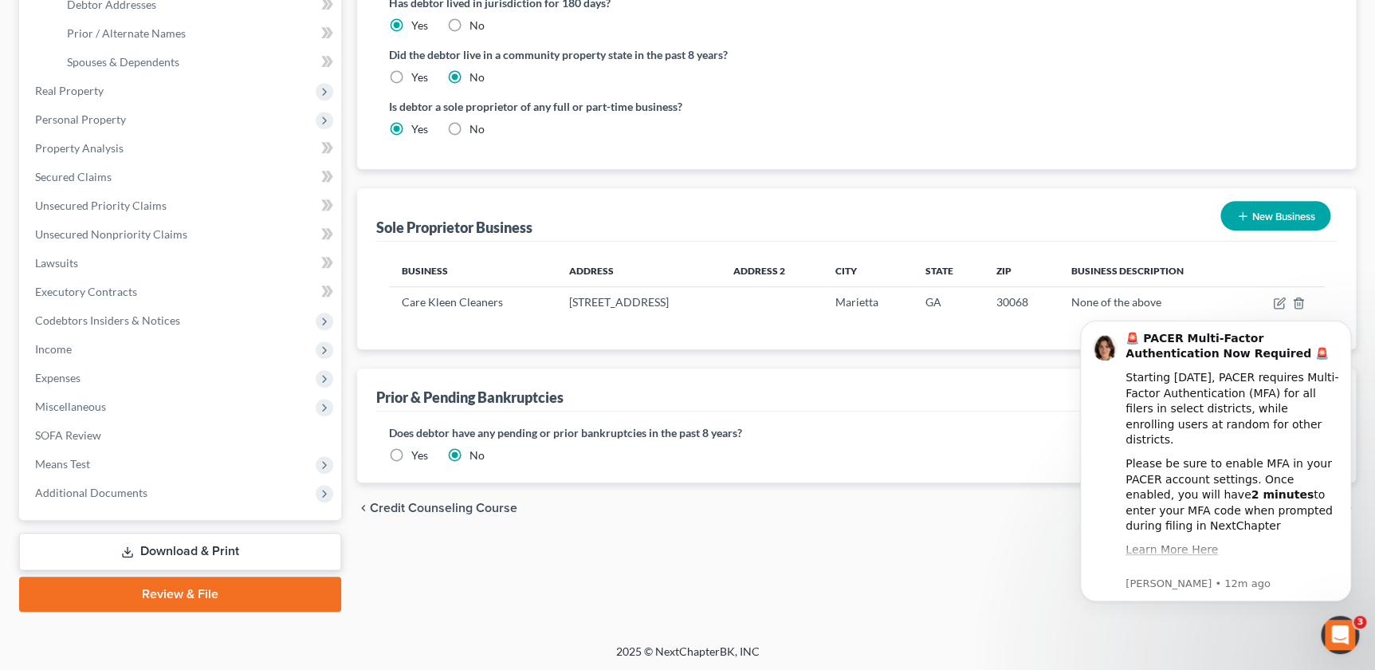
click at [1345, 639] on icon "Open Intercom Messenger" at bounding box center [1340, 635] width 26 height 26
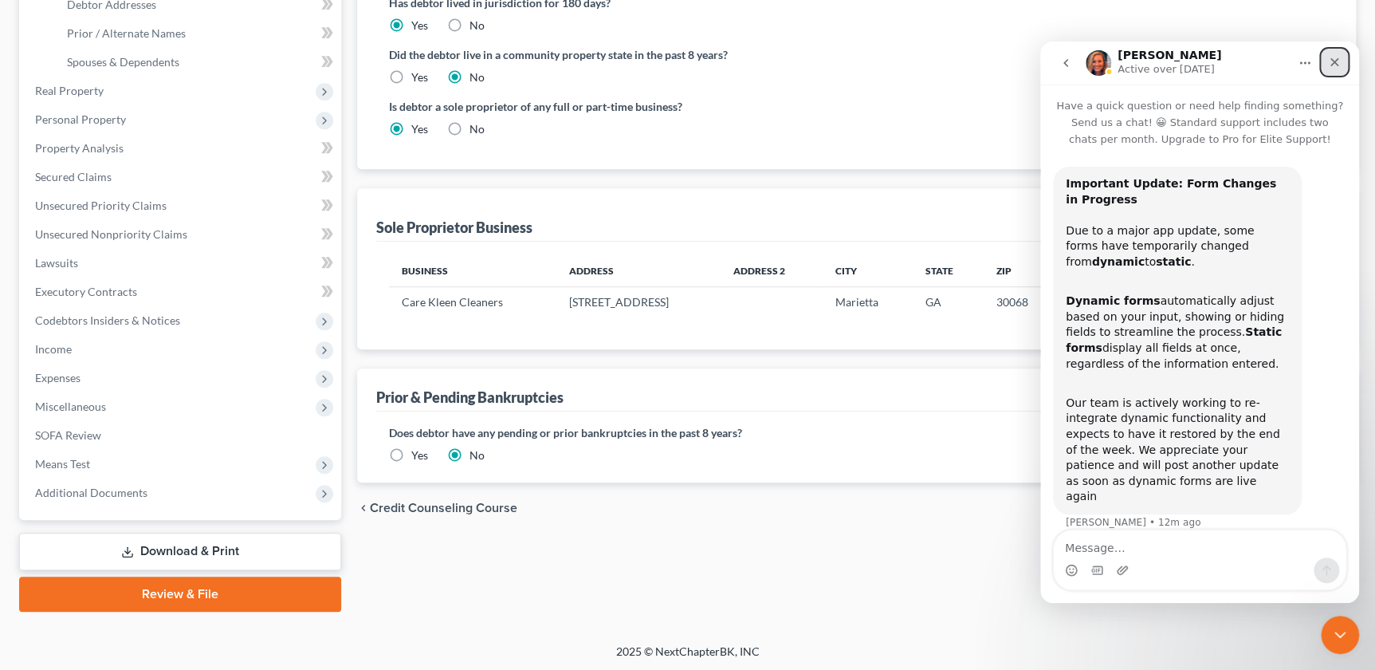
click at [1337, 66] on icon "Close" at bounding box center [1334, 62] width 13 height 13
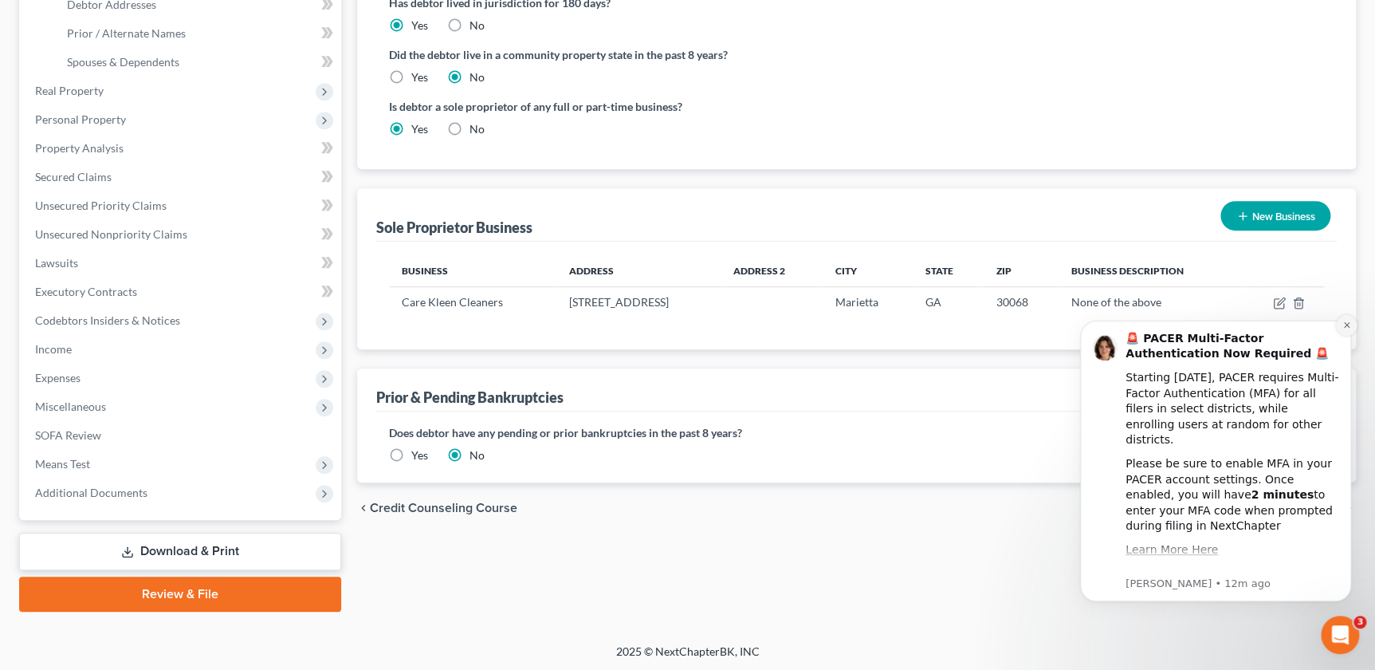
click at [1347, 325] on icon "Dismiss notification" at bounding box center [1346, 325] width 6 height 6
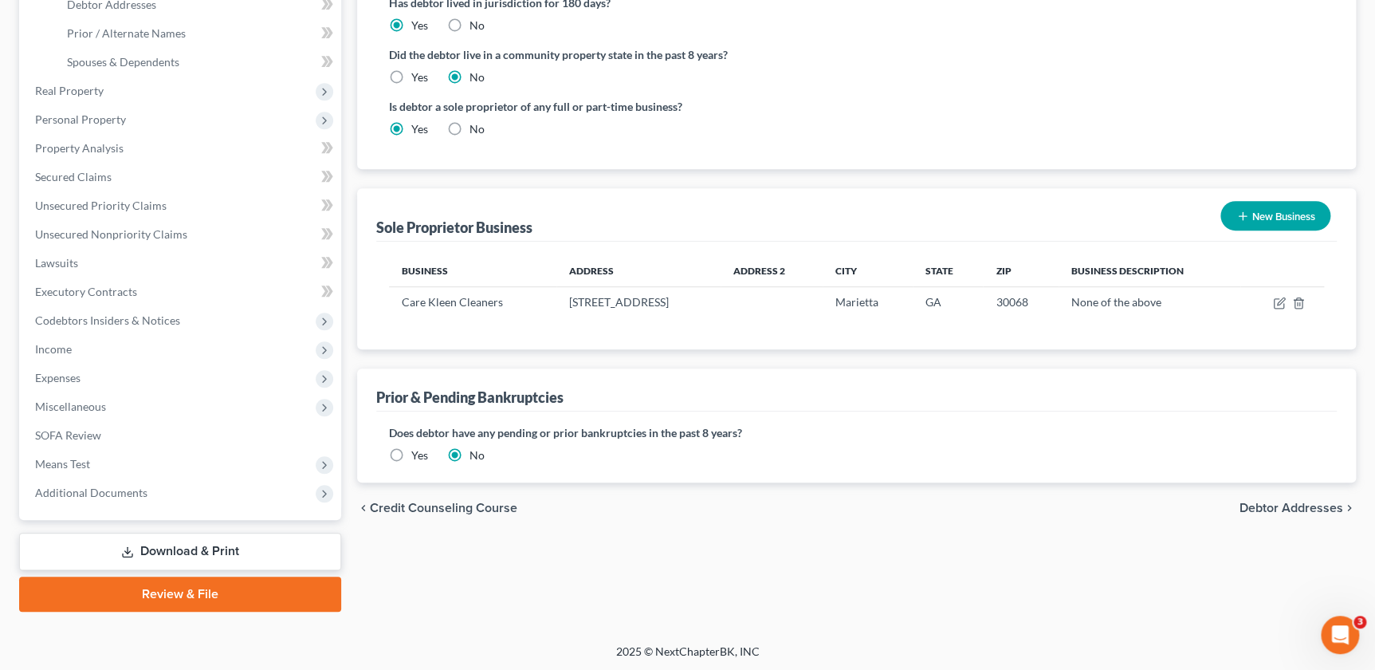
click at [1297, 508] on span "Debtor Addresses" at bounding box center [1292, 507] width 104 height 13
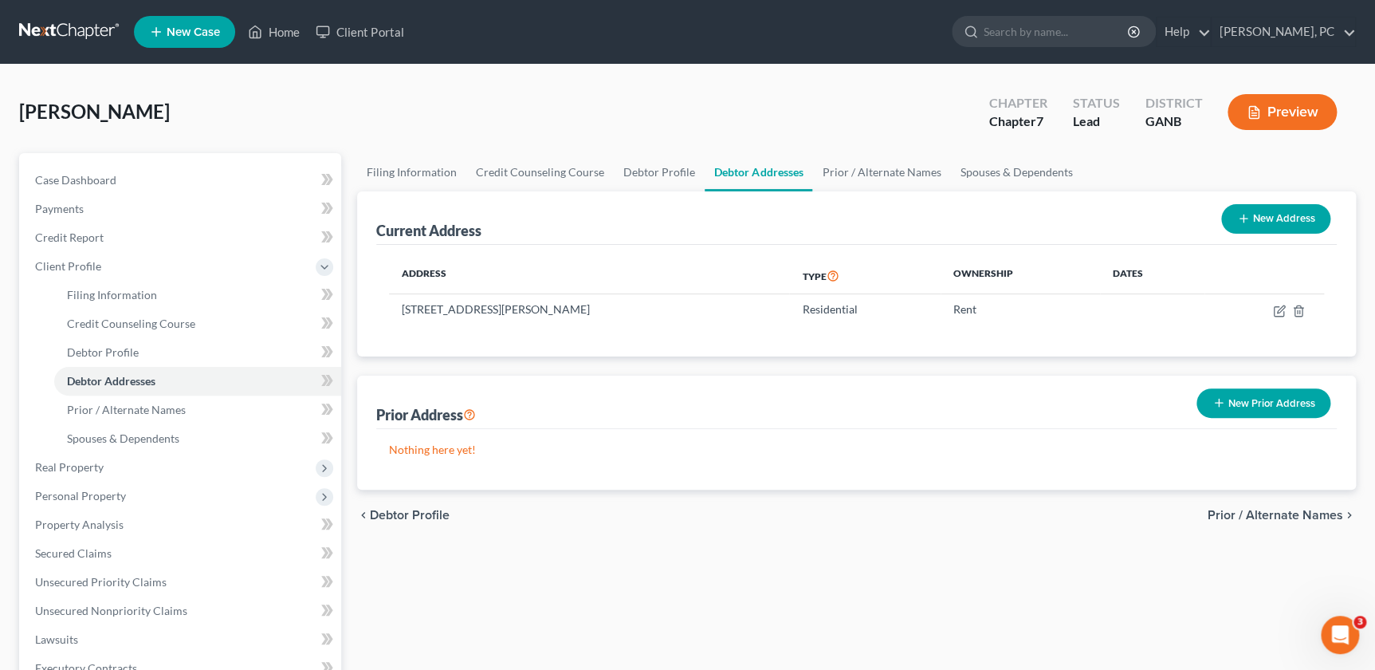
click at [1268, 398] on button "New Prior Address" at bounding box center [1264, 402] width 134 height 29
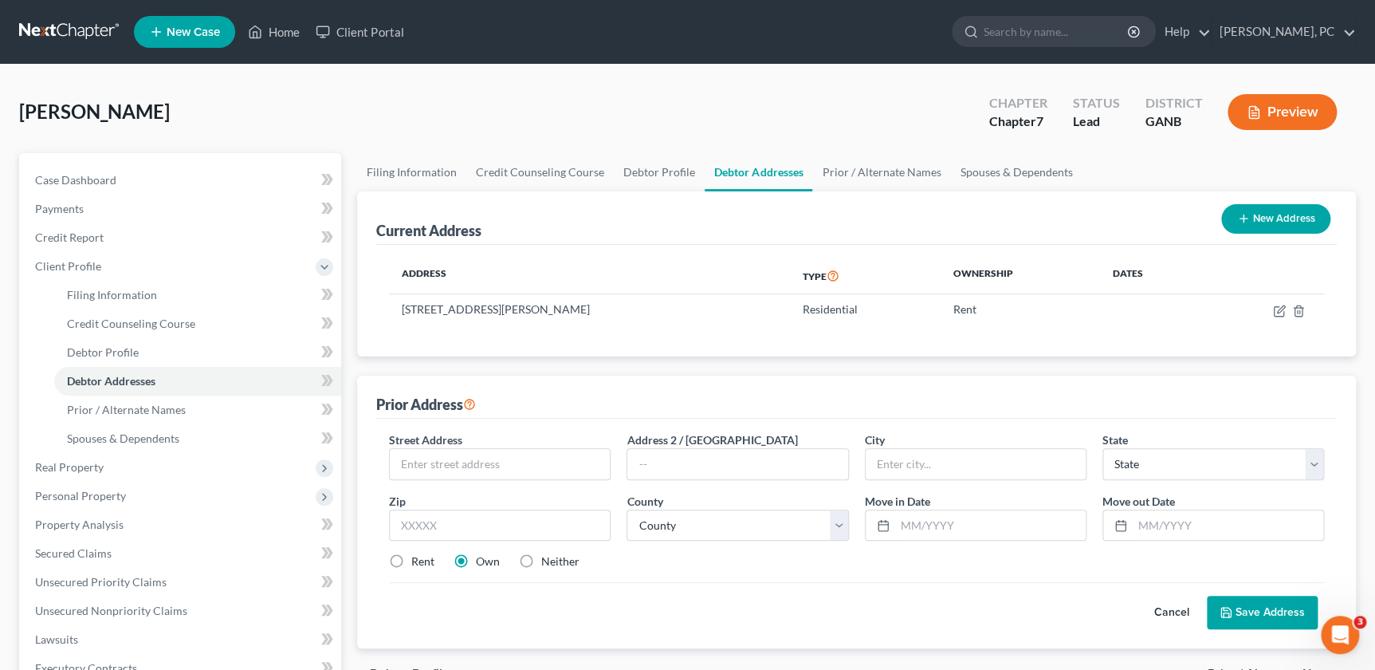
click at [950, 342] on div "Address Type Ownership Dates 2266 SPEAR POINT DR, MARIETTA, GA 30062-7804 Resid…" at bounding box center [856, 301] width 961 height 112
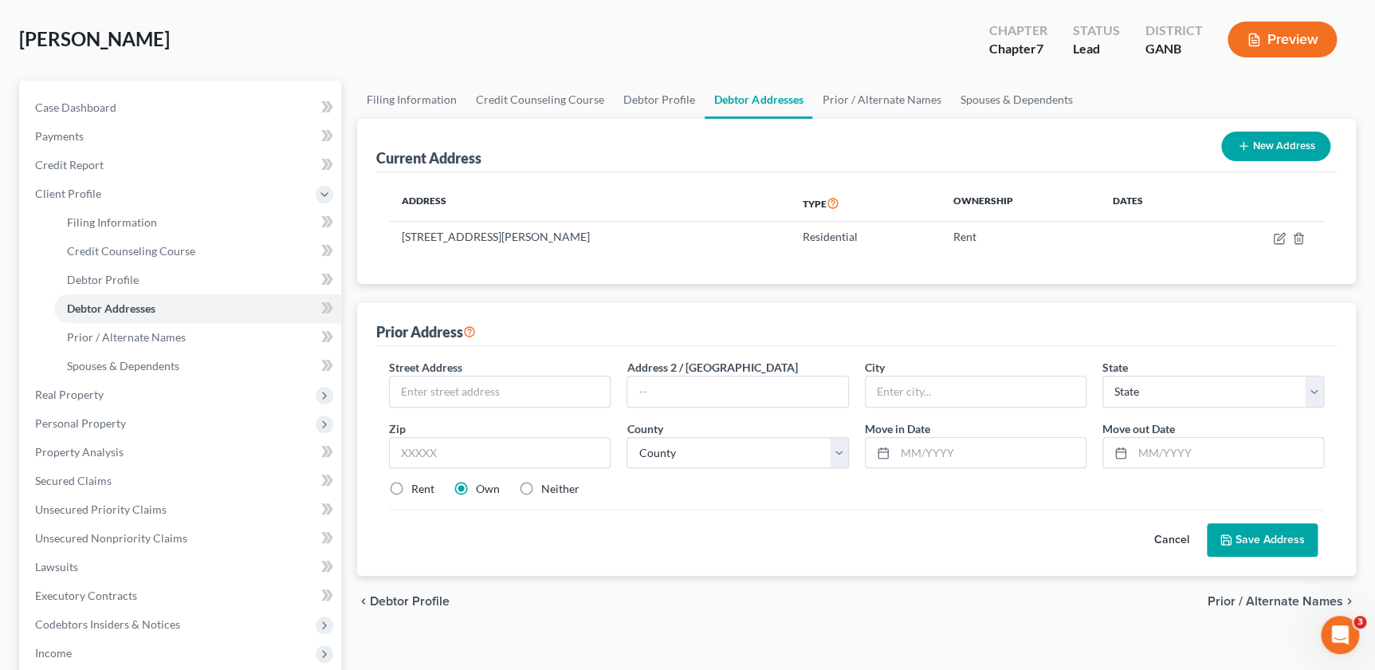
scroll to position [72, 0]
click at [1171, 533] on button "Cancel" at bounding box center [1172, 541] width 70 height 32
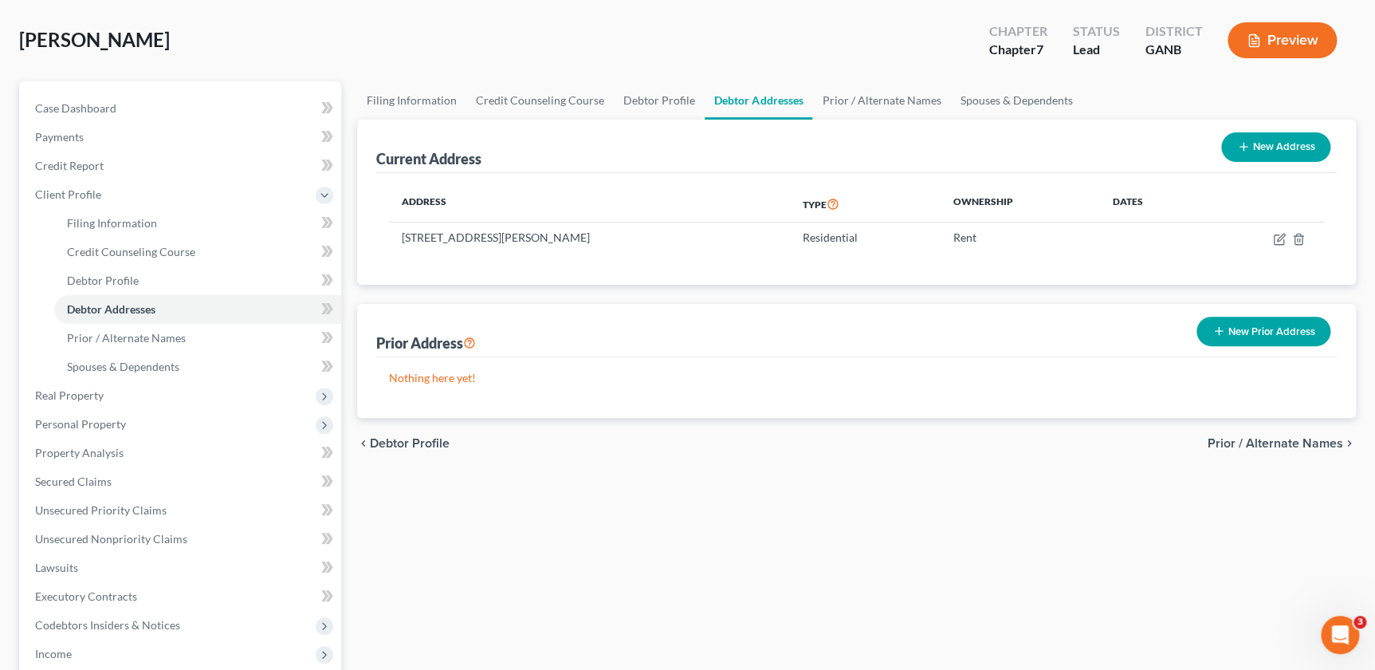
click at [1295, 442] on span "Prior / Alternate Names" at bounding box center [1276, 443] width 136 height 13
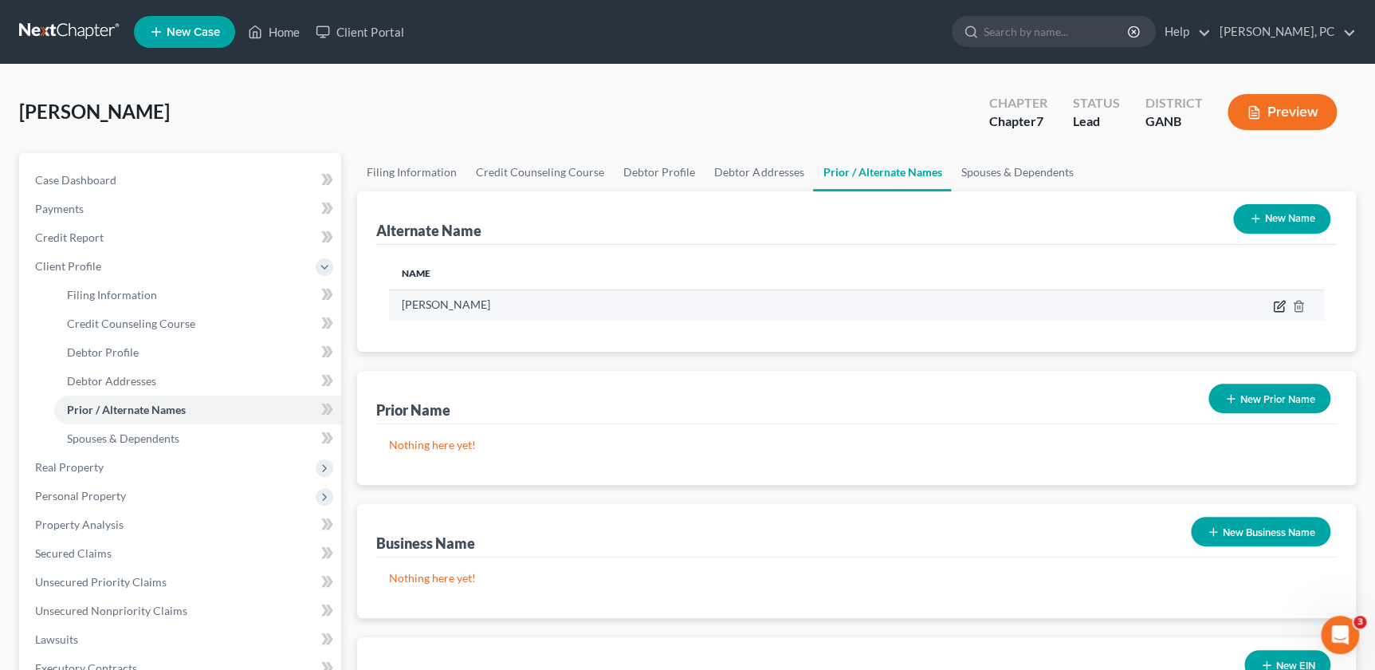
click at [1279, 305] on icon at bounding box center [1279, 306] width 13 height 13
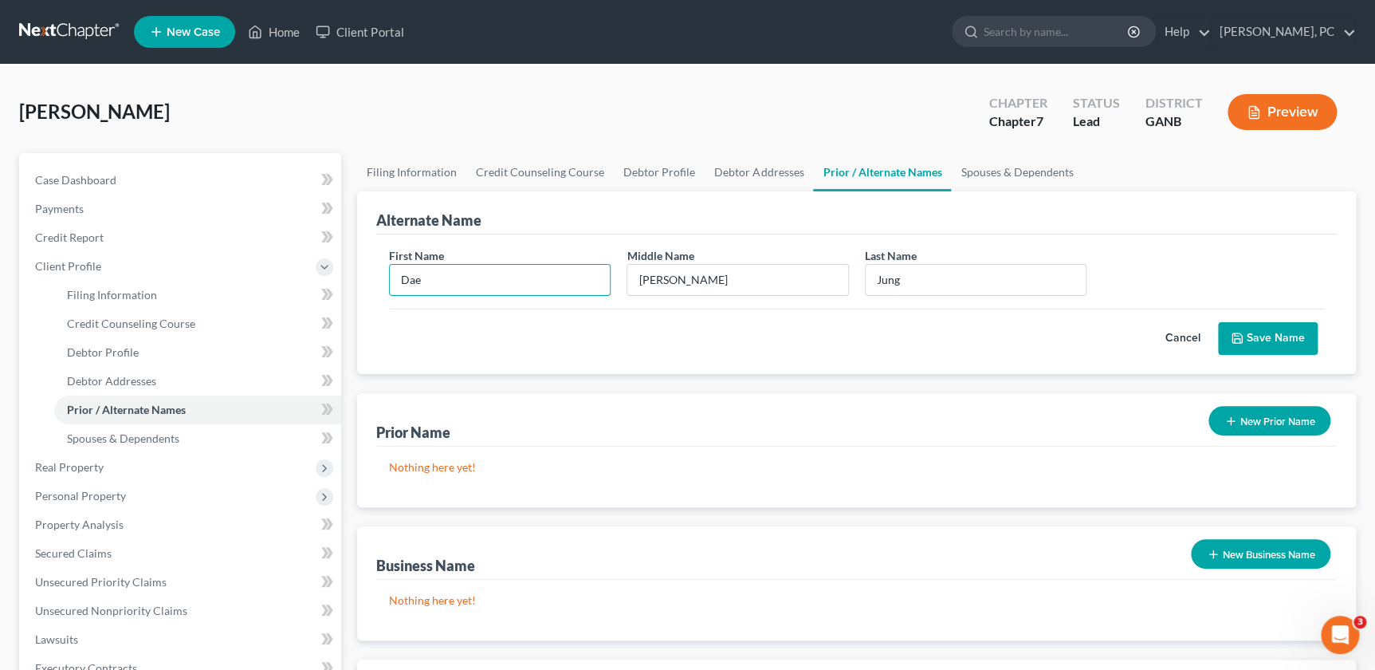
drag, startPoint x: 425, startPoint y: 277, endPoint x: 368, endPoint y: 277, distance: 57.4
click at [368, 277] on div "Alternate Name First Name Dae Middle Name Wen Last Name * Jung Cancel Save Name" at bounding box center [856, 282] width 999 height 183
type input "Chris"
type input "C."
click at [1275, 329] on button "Save Name" at bounding box center [1268, 338] width 100 height 33
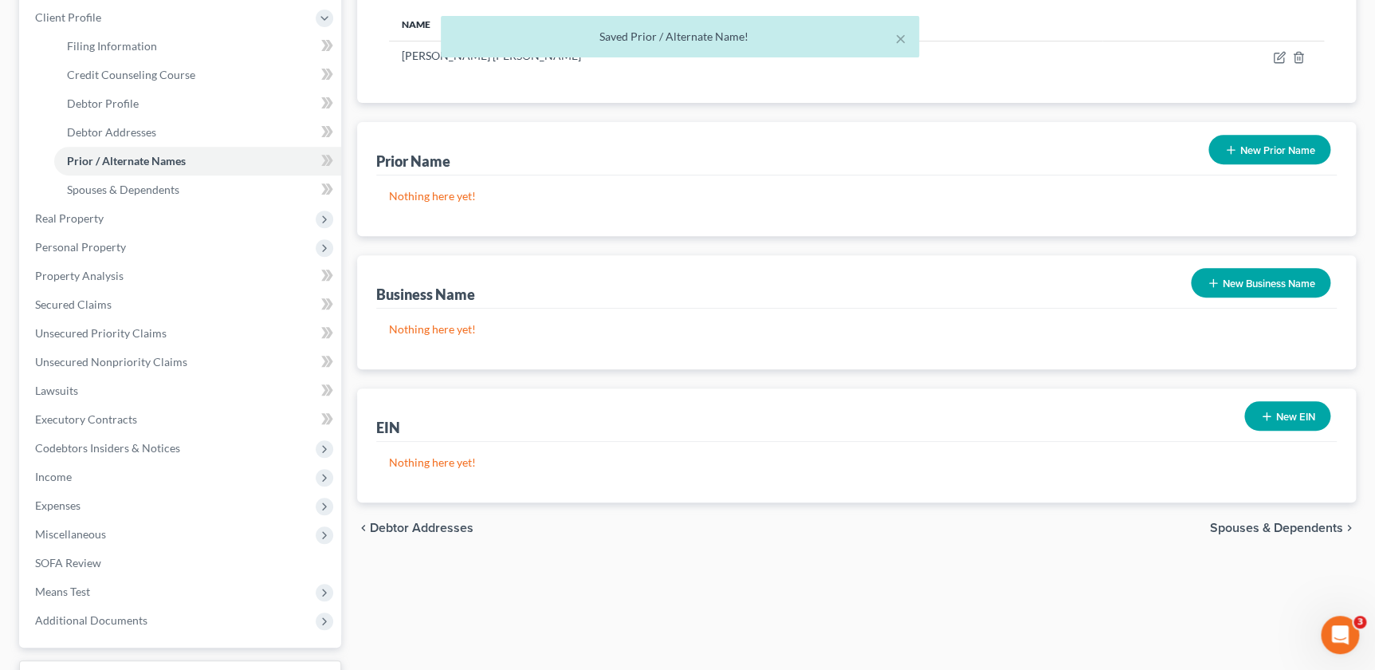
scroll to position [289, 0]
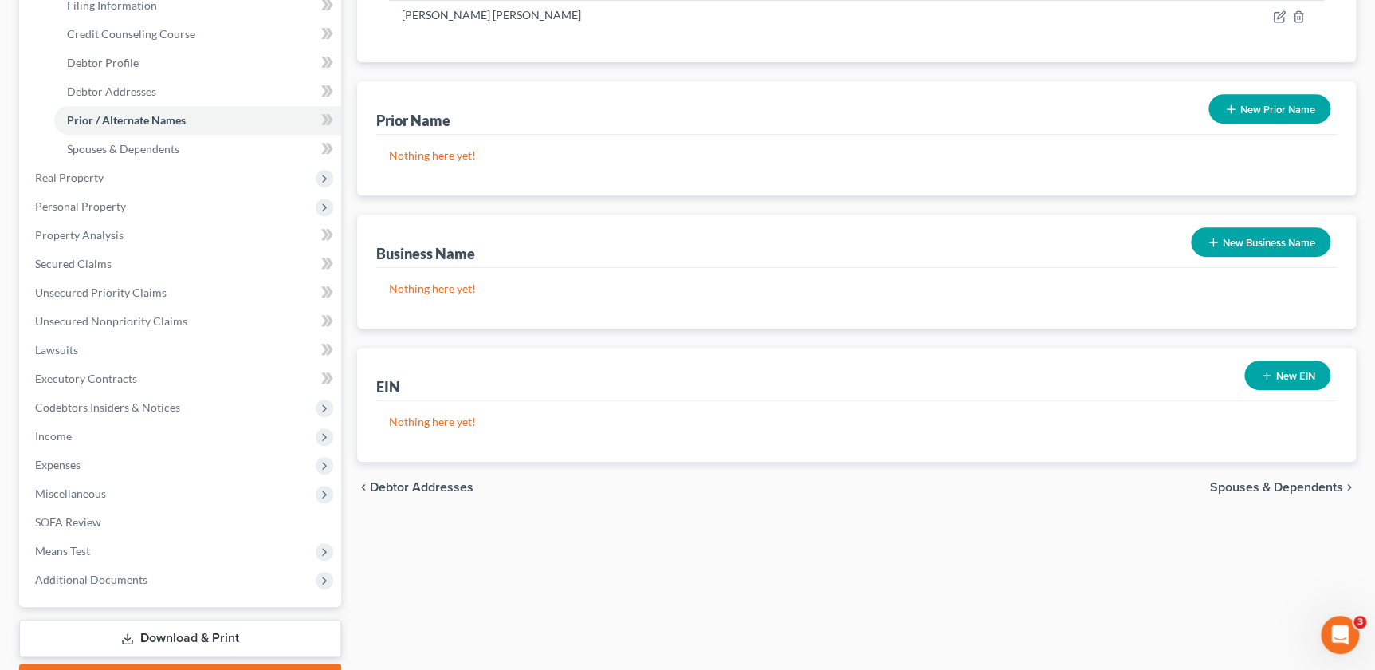
click at [1288, 481] on span "Spouses & Dependents" at bounding box center [1276, 487] width 133 height 13
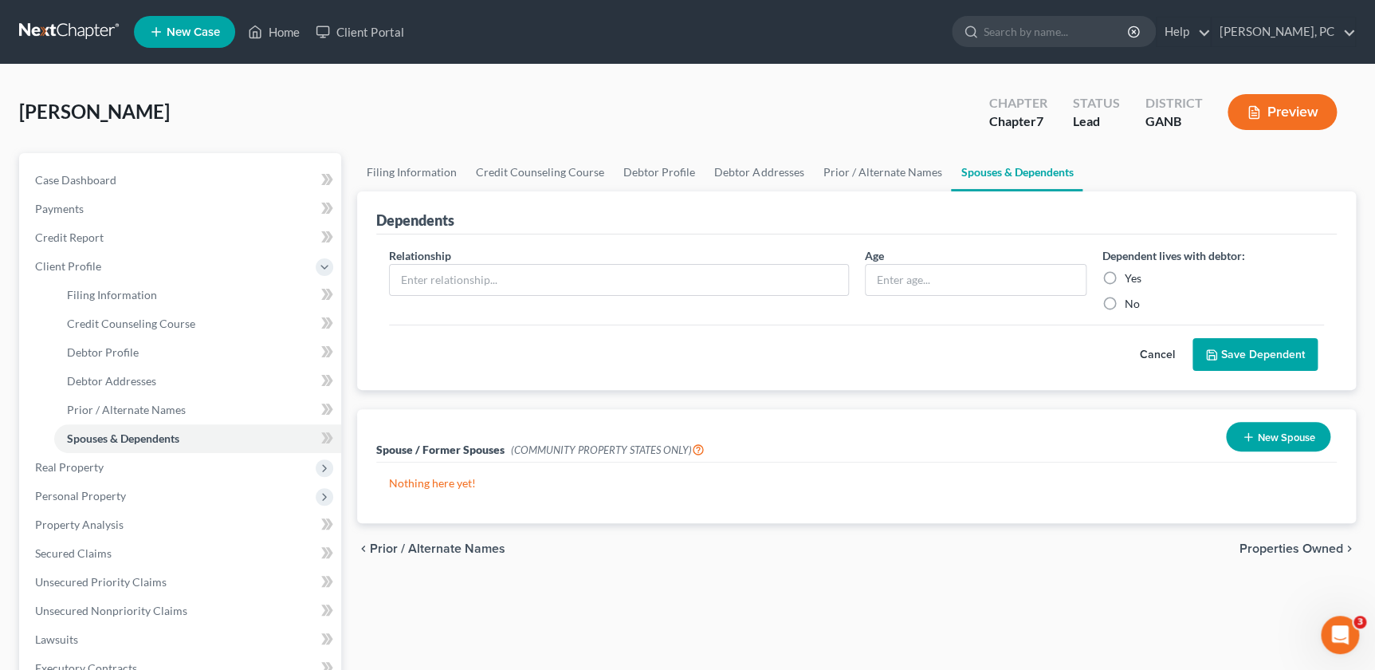
click at [1315, 546] on span "Properties Owned" at bounding box center [1292, 548] width 104 height 13
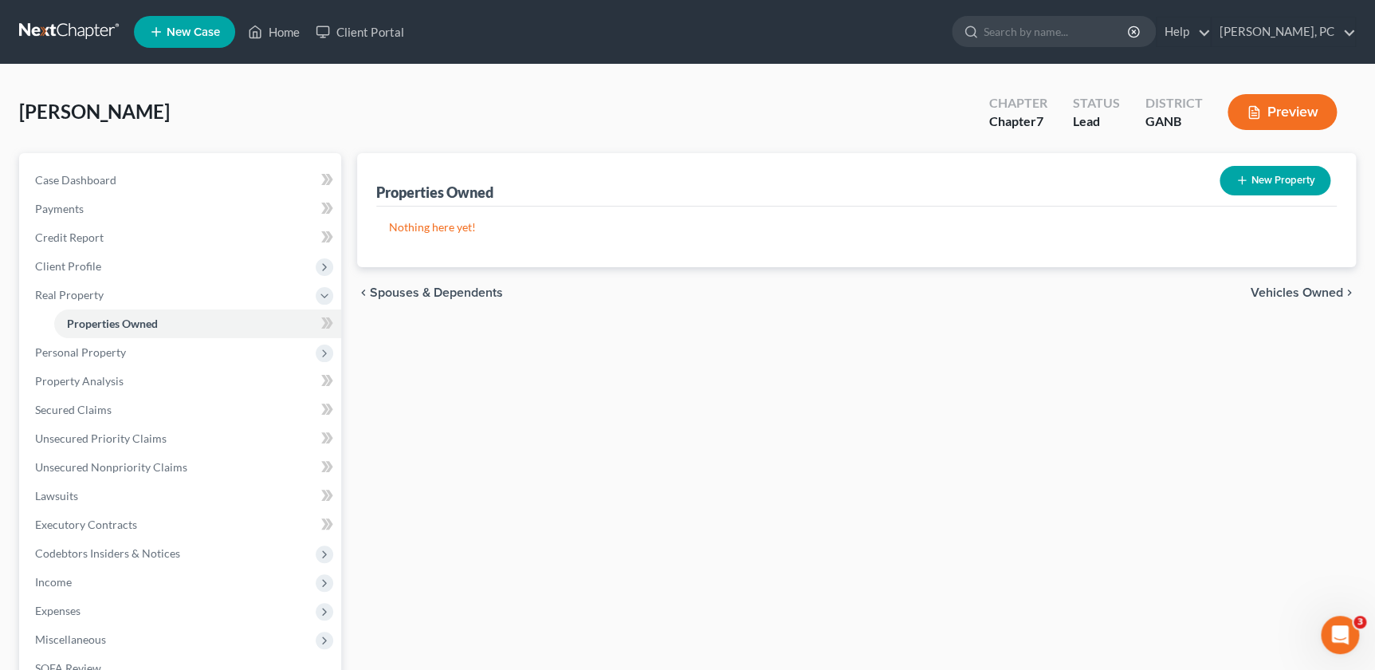
click at [1304, 286] on span "Vehicles Owned" at bounding box center [1297, 292] width 92 height 13
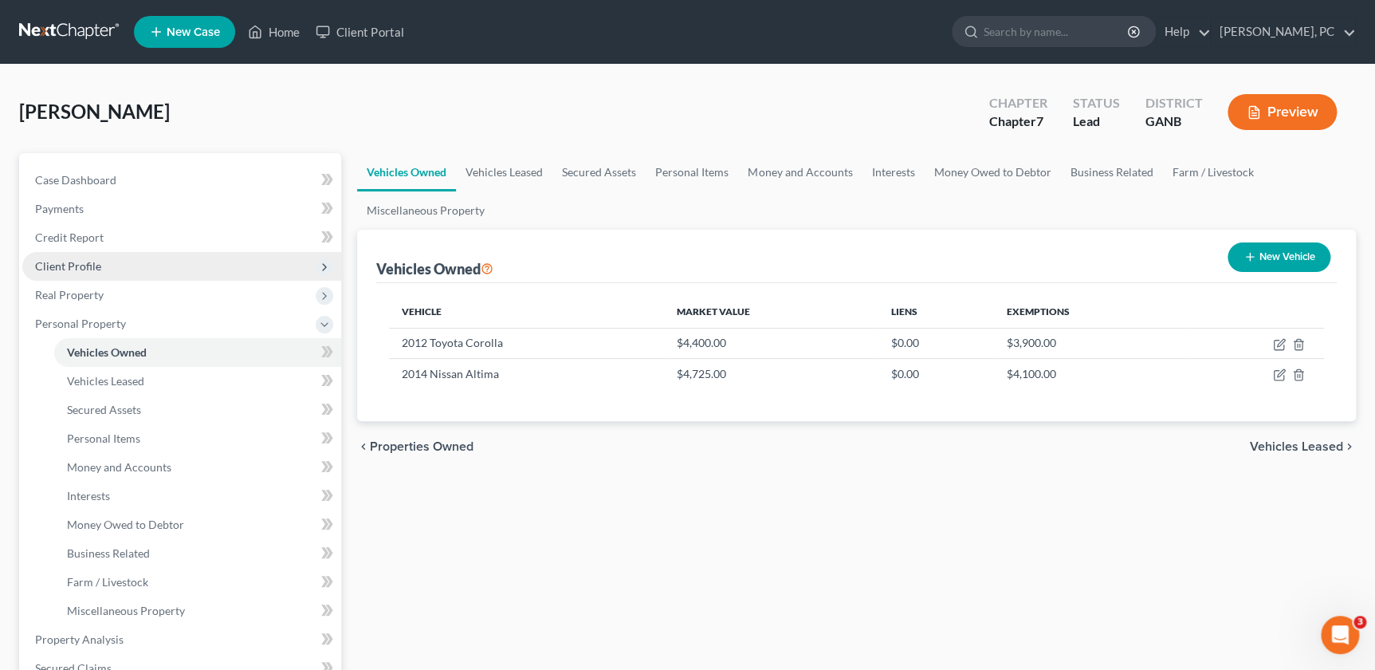
click at [112, 269] on span "Client Profile" at bounding box center [181, 266] width 319 height 29
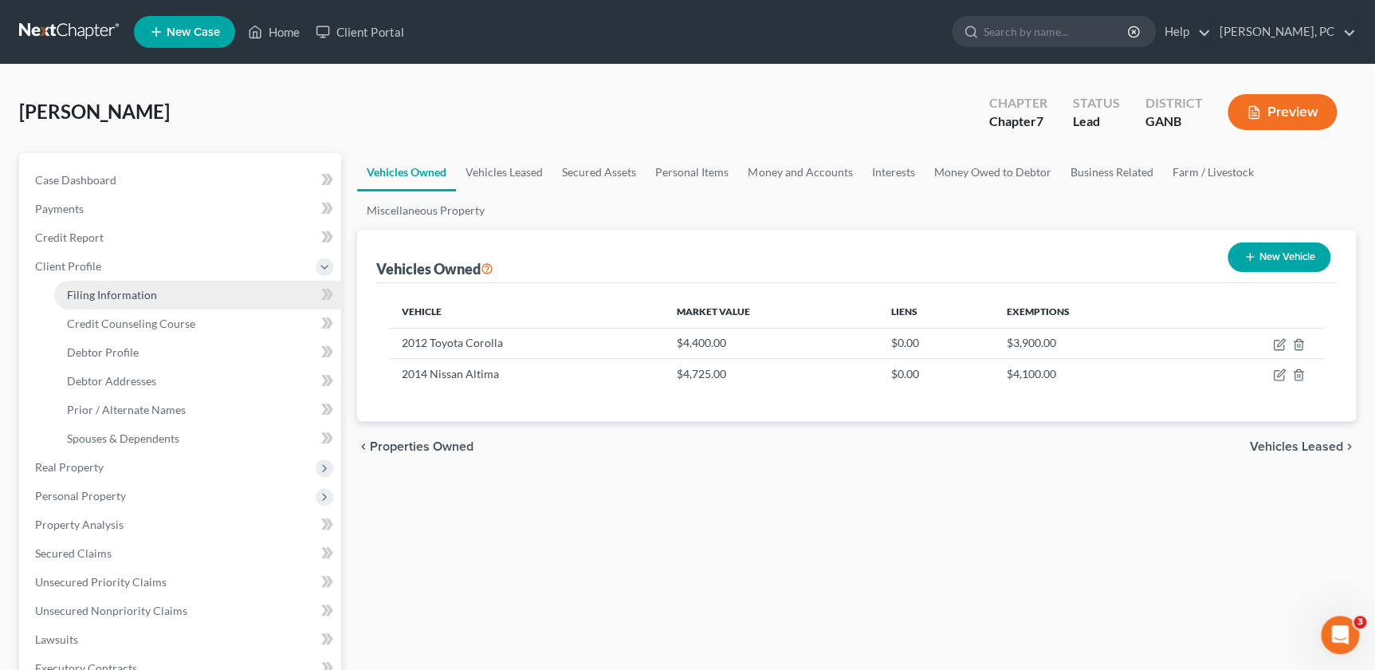
click at [112, 290] on span "Filing Information" at bounding box center [112, 295] width 90 height 14
select select "0"
select select "3"
select select "0"
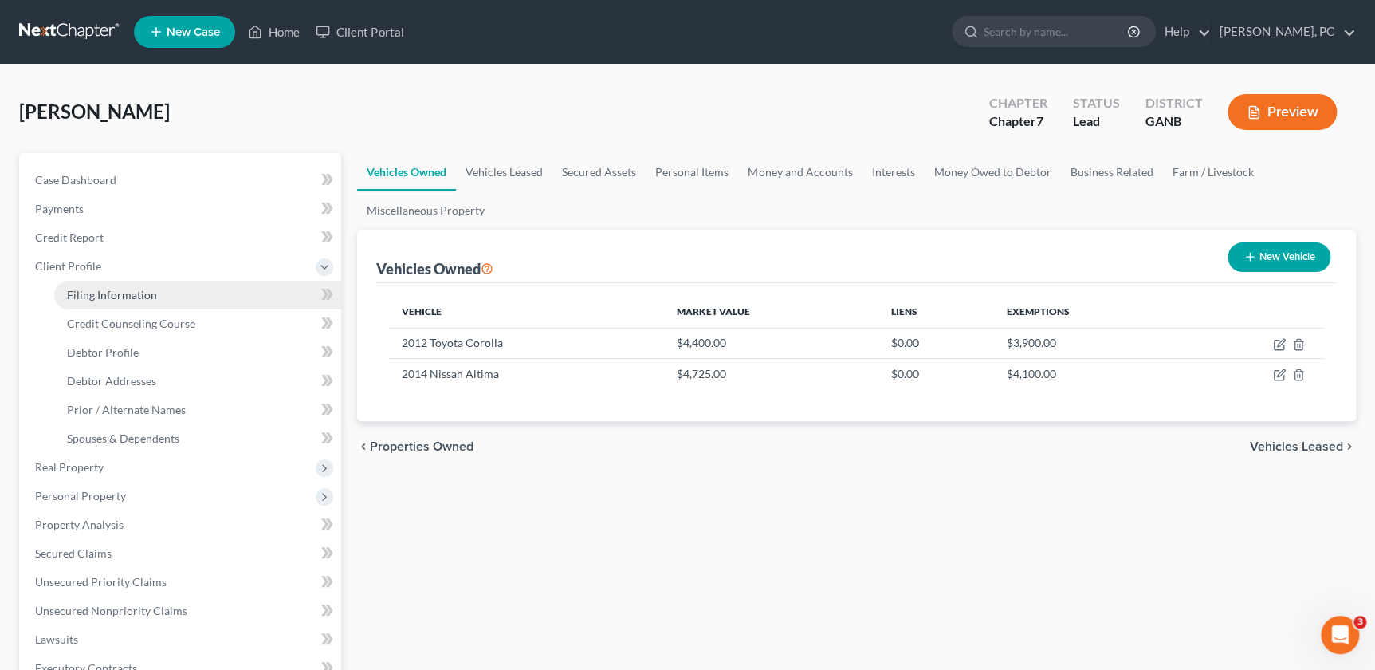
select select "19"
select select "0"
select select "10"
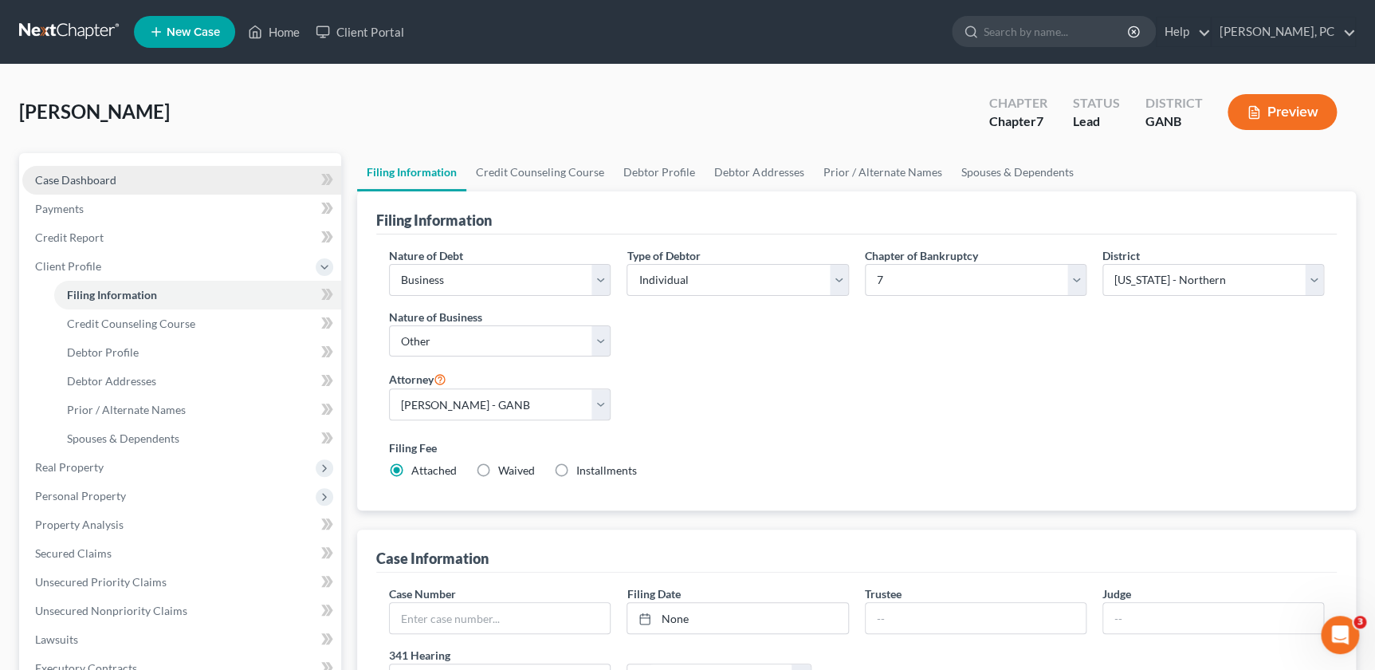
click at [113, 180] on span "Case Dashboard" at bounding box center [75, 180] width 81 height 14
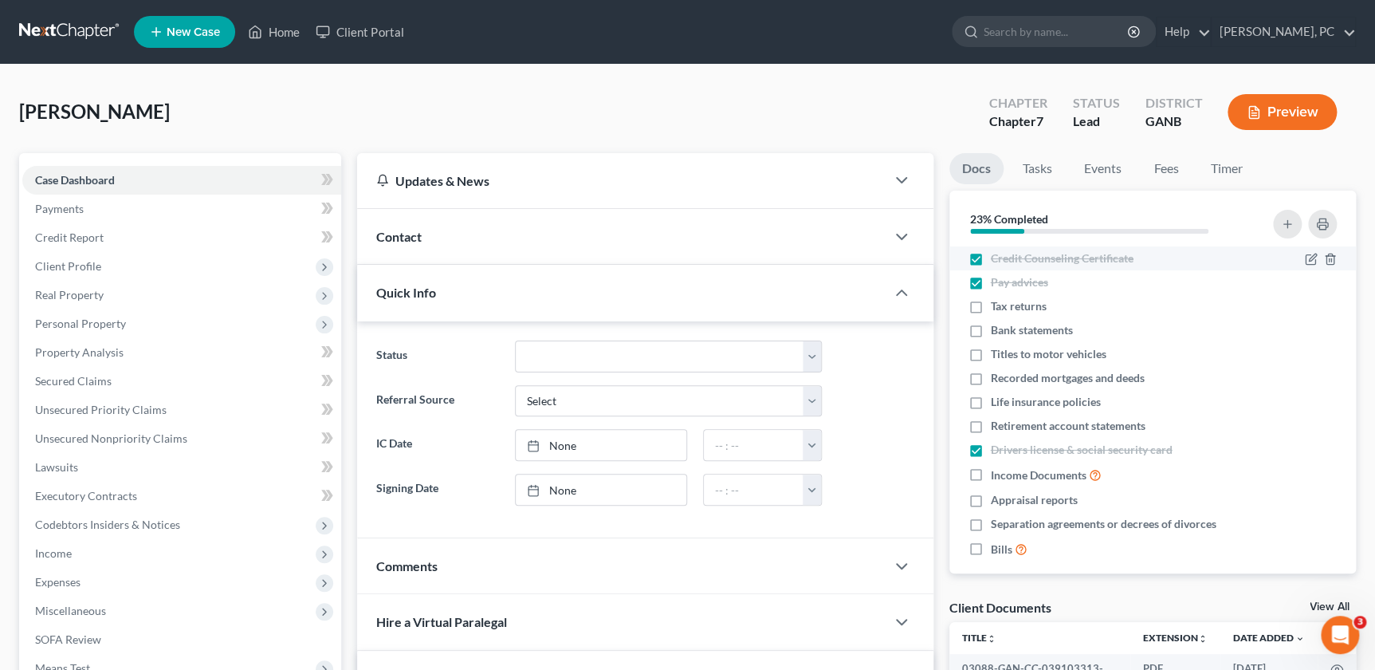
click at [991, 254] on label "Credit Counseling Certificate" at bounding box center [1062, 258] width 143 height 16
click at [997, 254] on input "Credit Counseling Certificate" at bounding box center [1002, 255] width 10 height 10
checkbox input "false"
click at [991, 279] on label "Pay advices" at bounding box center [1019, 282] width 57 height 16
click at [997, 279] on input "Pay advices" at bounding box center [1002, 279] width 10 height 10
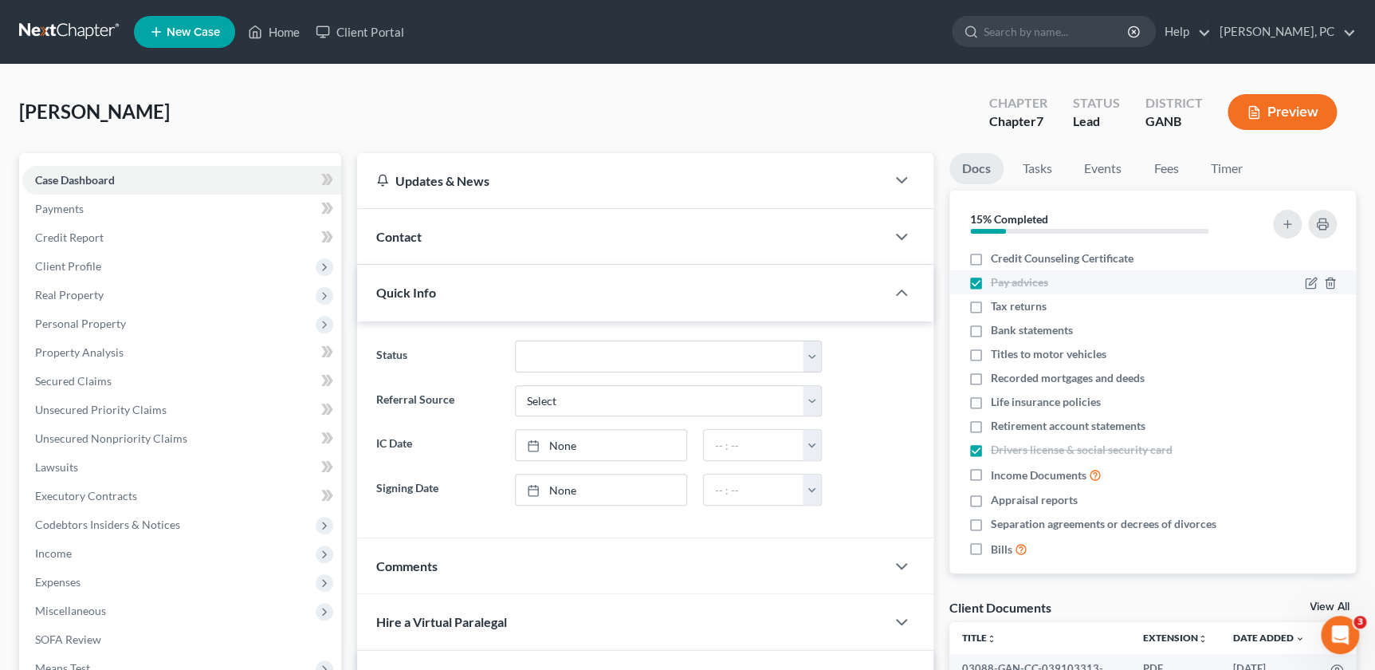
checkbox input "false"
click at [991, 449] on label "Drivers license & social security card" at bounding box center [1082, 450] width 182 height 16
click at [997, 449] on input "Drivers license & social security card" at bounding box center [1002, 447] width 10 height 10
checkbox input "false"
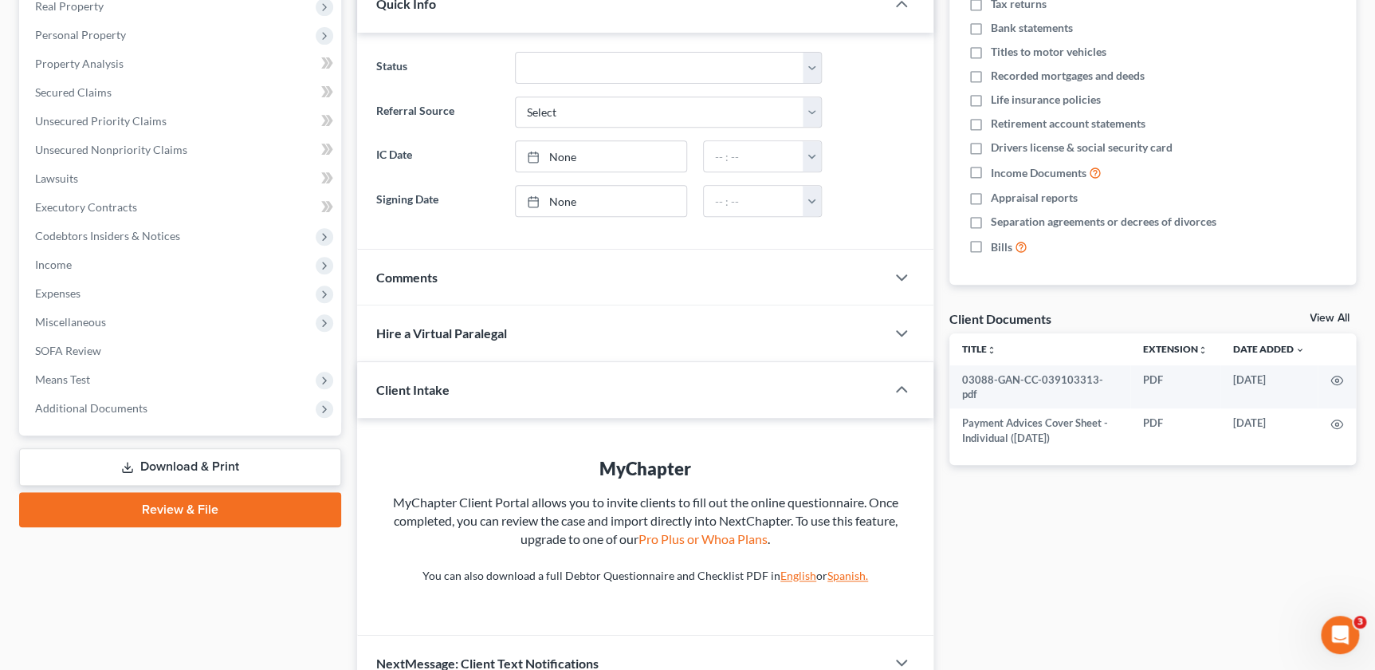
scroll to position [289, 0]
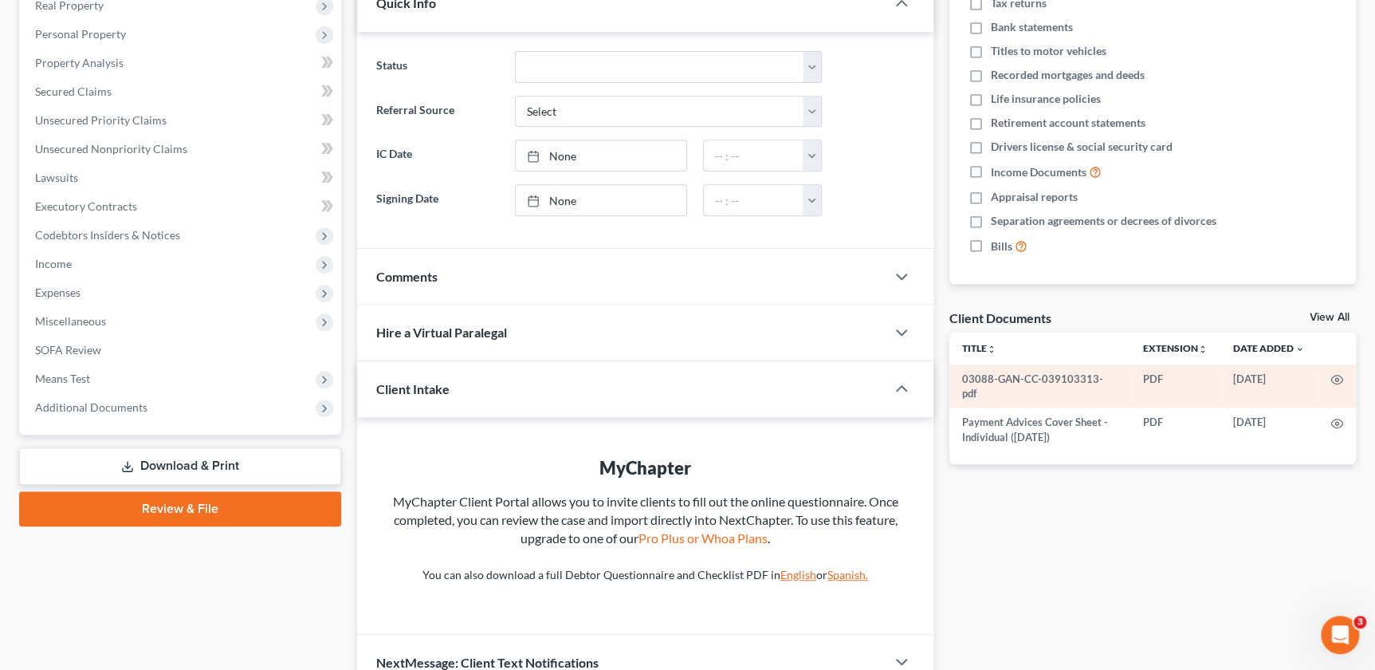
drag, startPoint x: 1023, startPoint y: 407, endPoint x: 986, endPoint y: 377, distance: 47.6
click at [986, 377] on td "03088-GAN-CC-039103313-pdf" at bounding box center [1040, 386] width 181 height 44
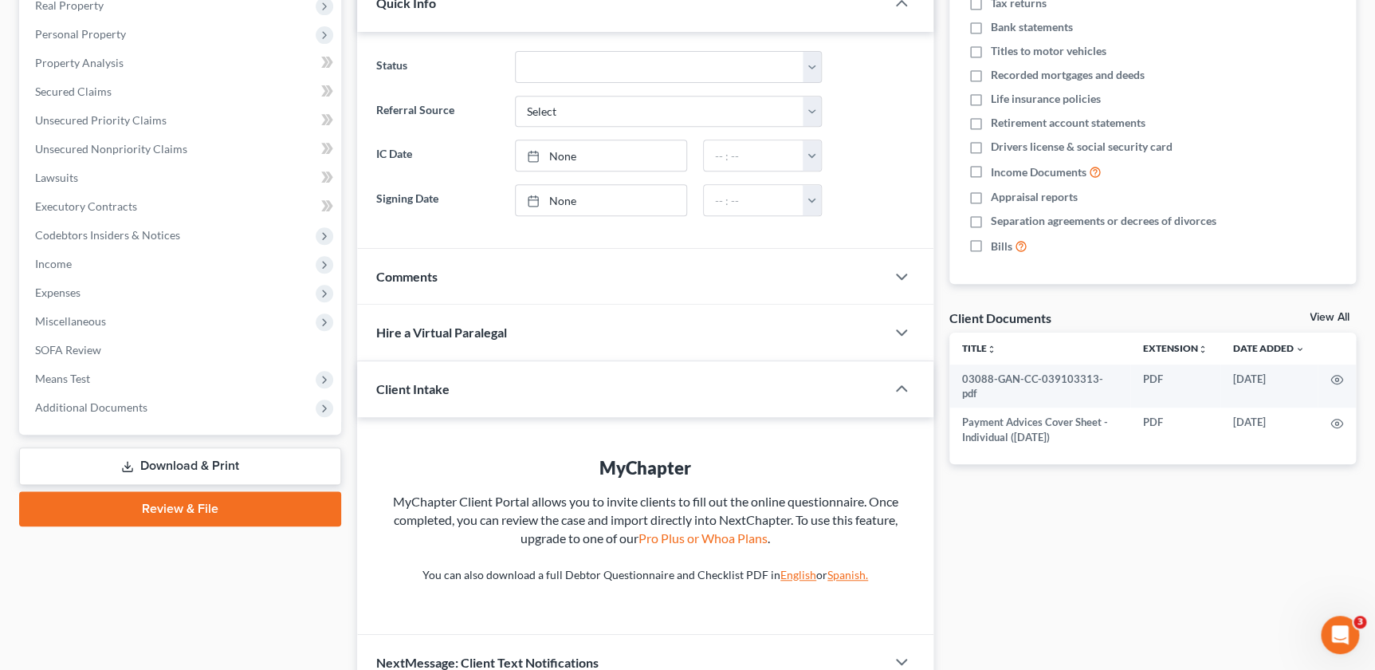
click at [1345, 309] on div "Client Documents View All" at bounding box center [1153, 320] width 407 height 23
click at [1317, 317] on link "View All" at bounding box center [1330, 317] width 40 height 11
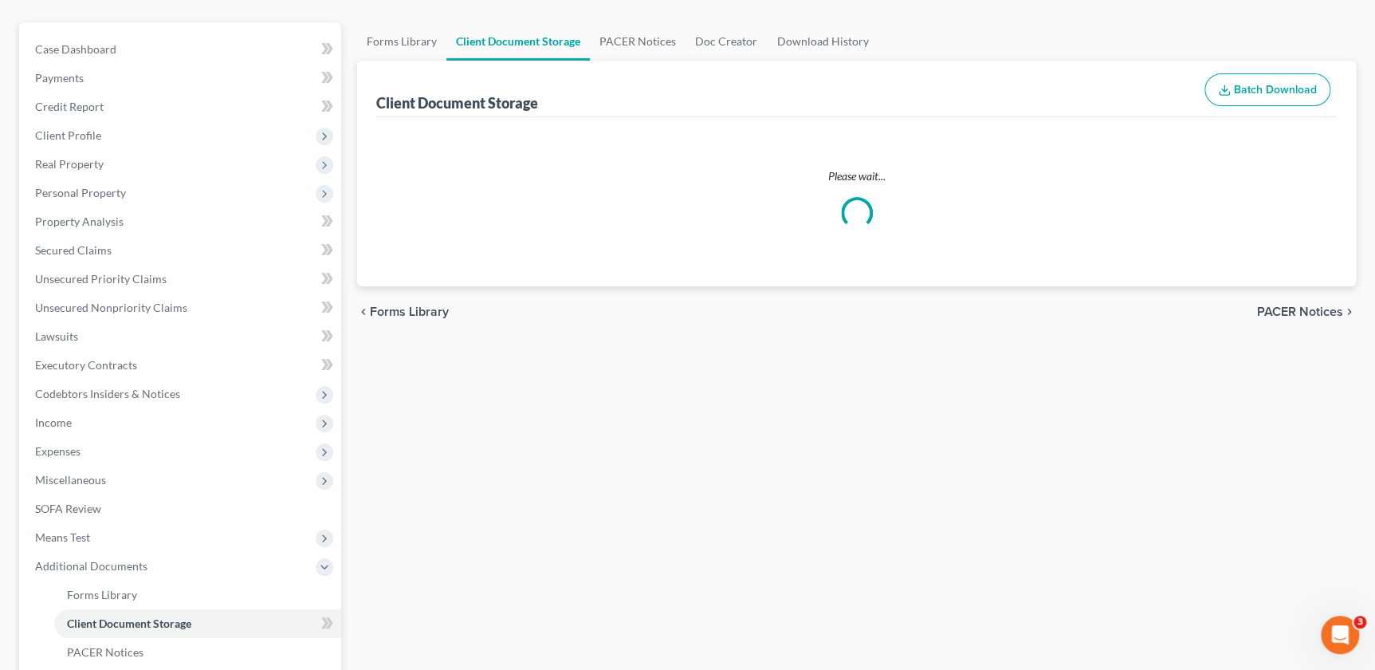
scroll to position [21, 0]
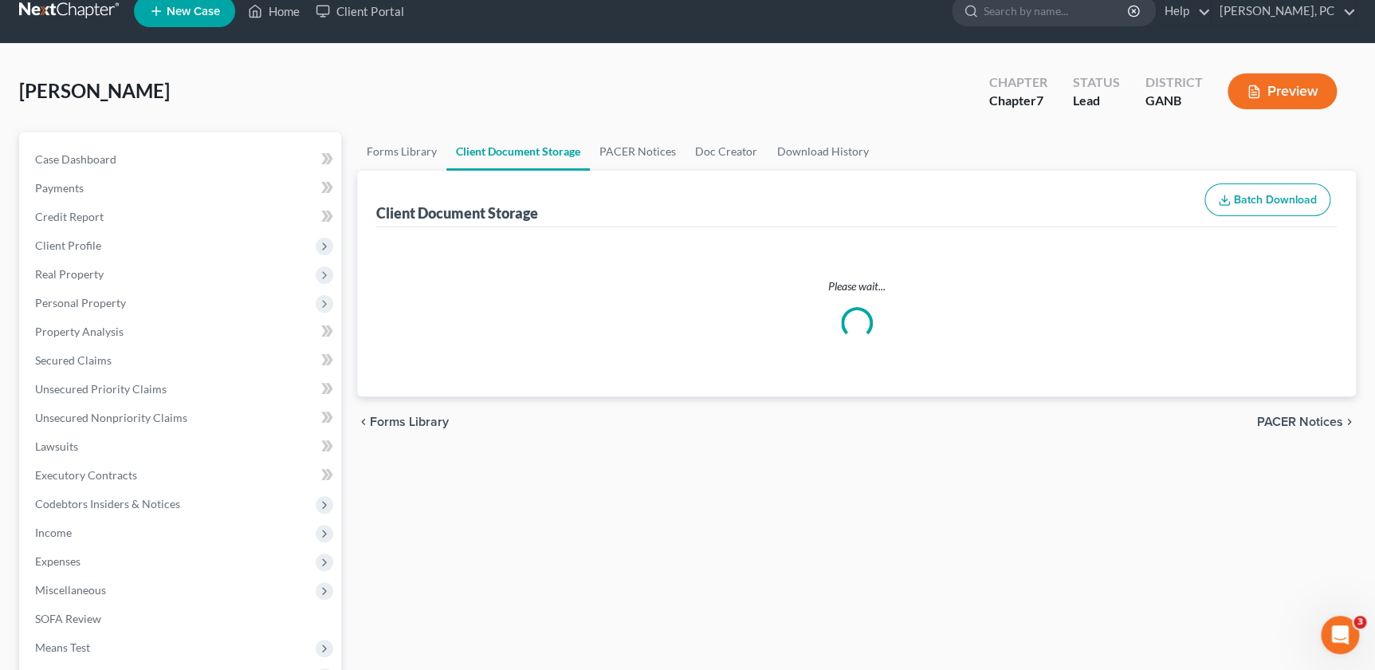
select select "5"
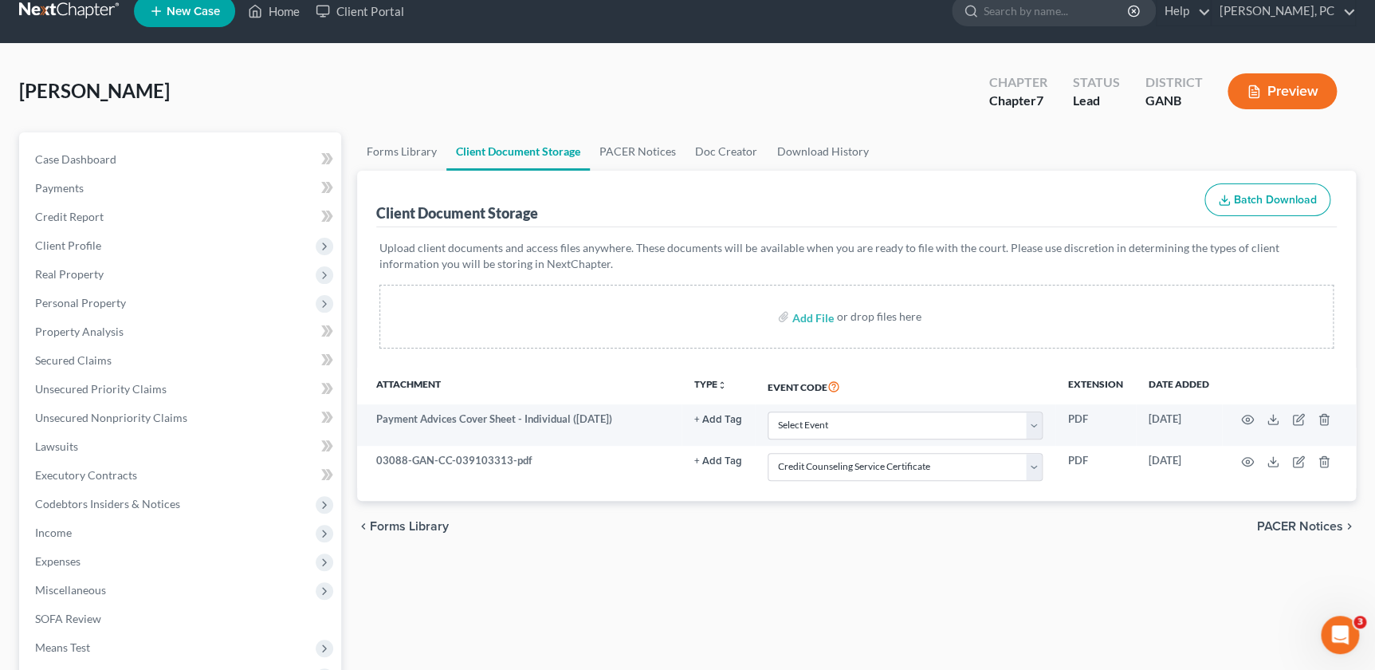
scroll to position [0, 0]
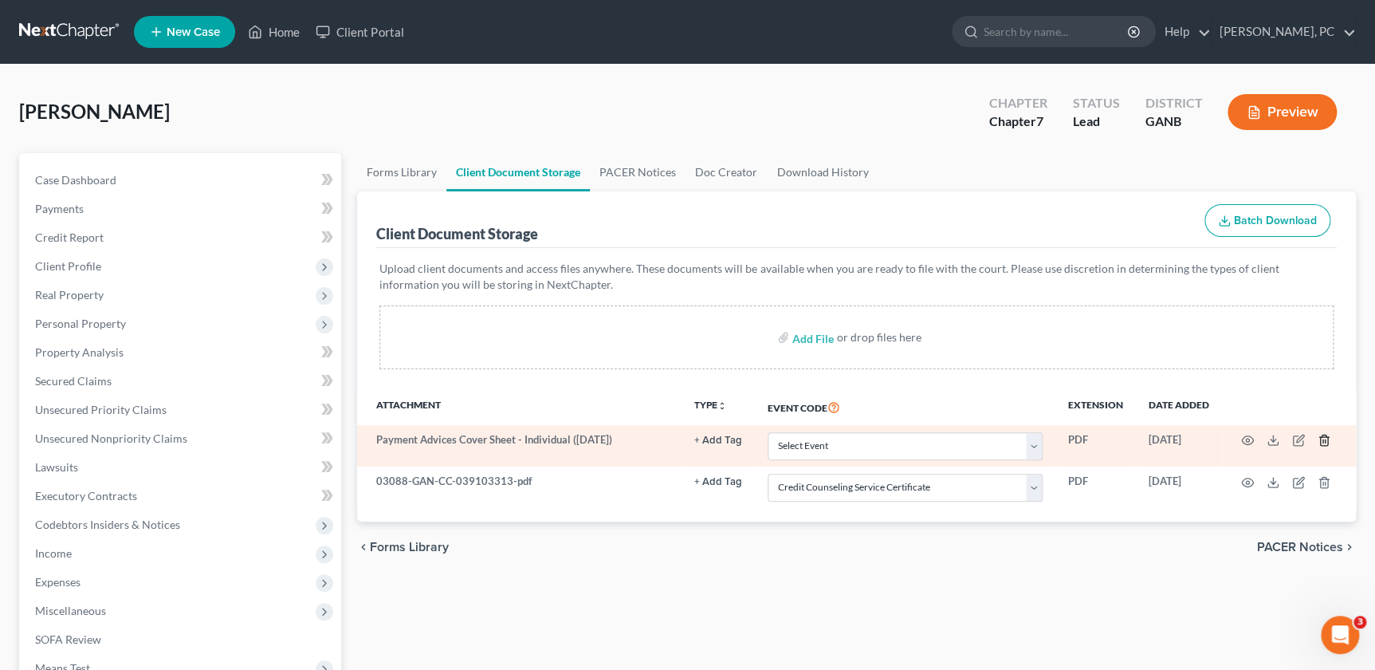
click at [1323, 440] on line "button" at bounding box center [1323, 441] width 0 height 3
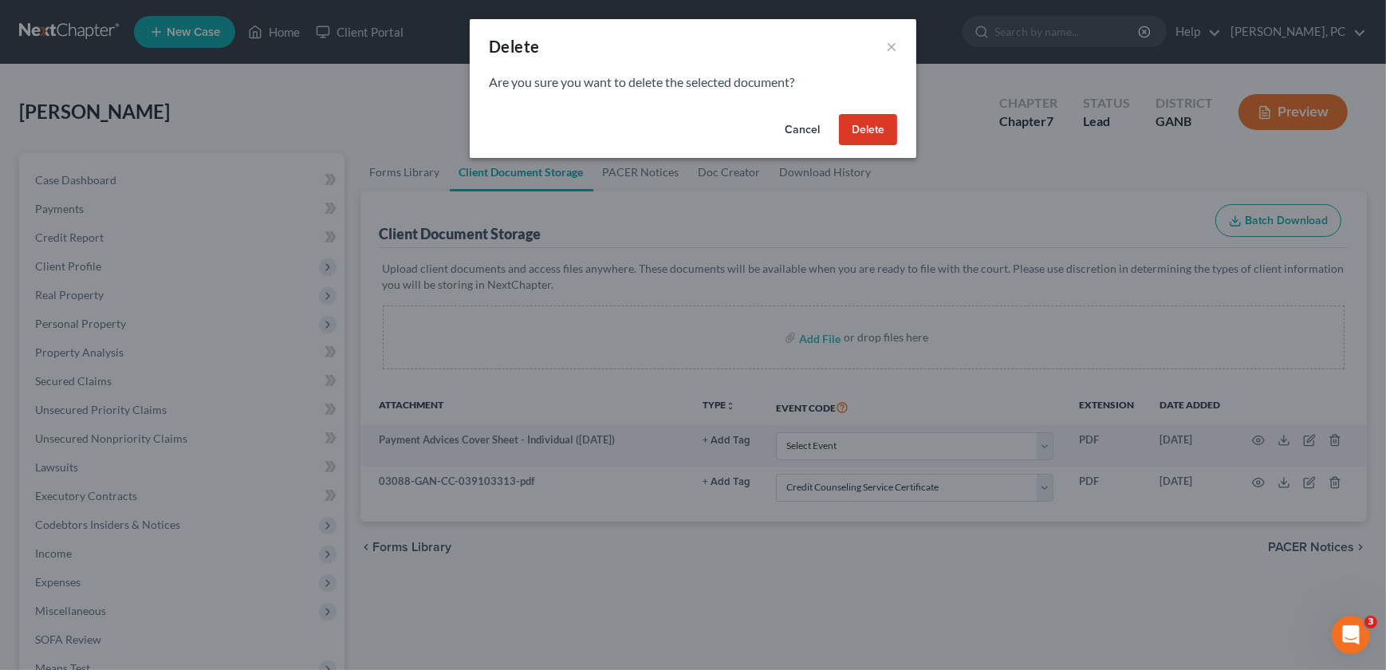
click at [863, 132] on button "Delete" at bounding box center [868, 130] width 58 height 32
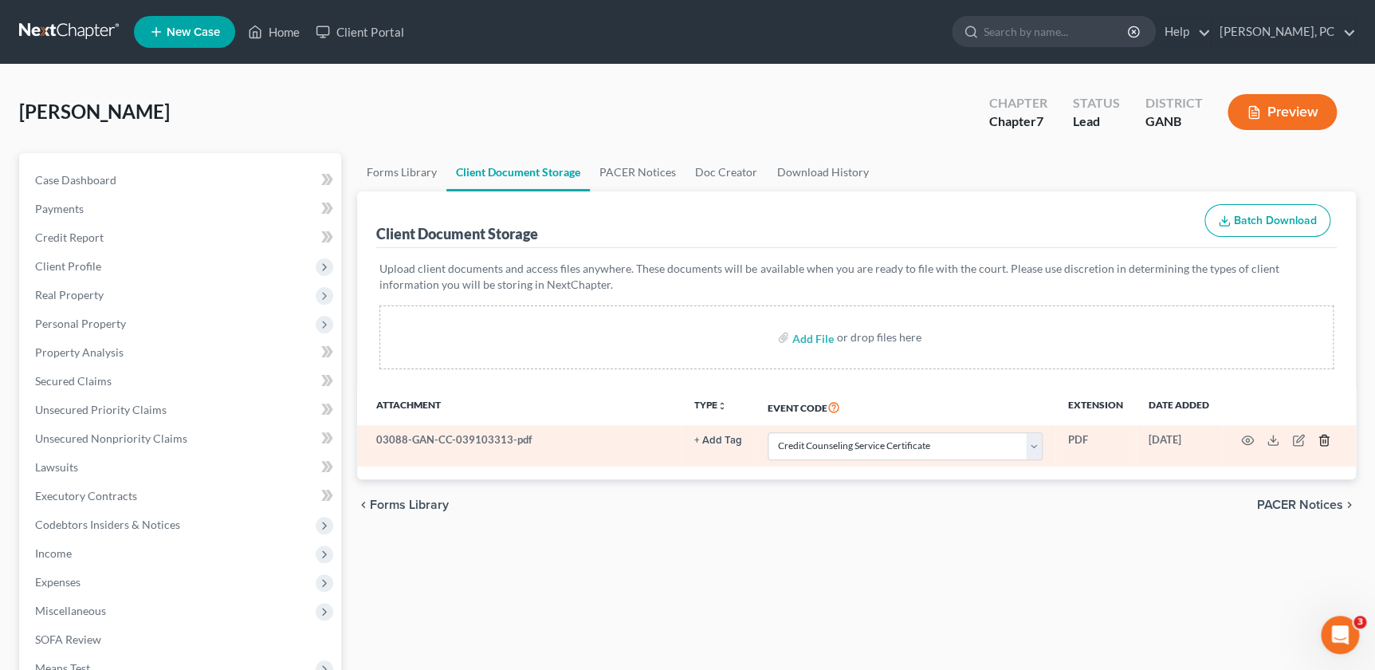
click at [1330, 436] on icon "button" at bounding box center [1324, 440] width 13 height 13
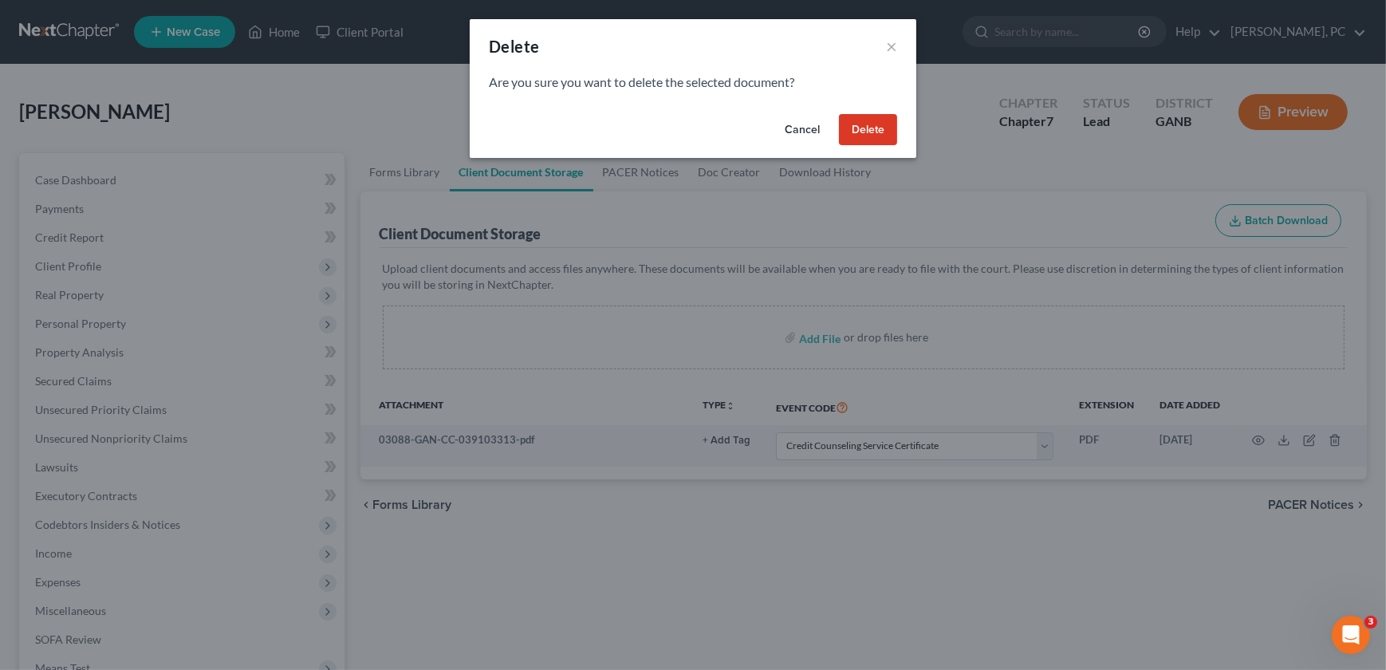
click at [873, 129] on button "Delete" at bounding box center [868, 130] width 58 height 32
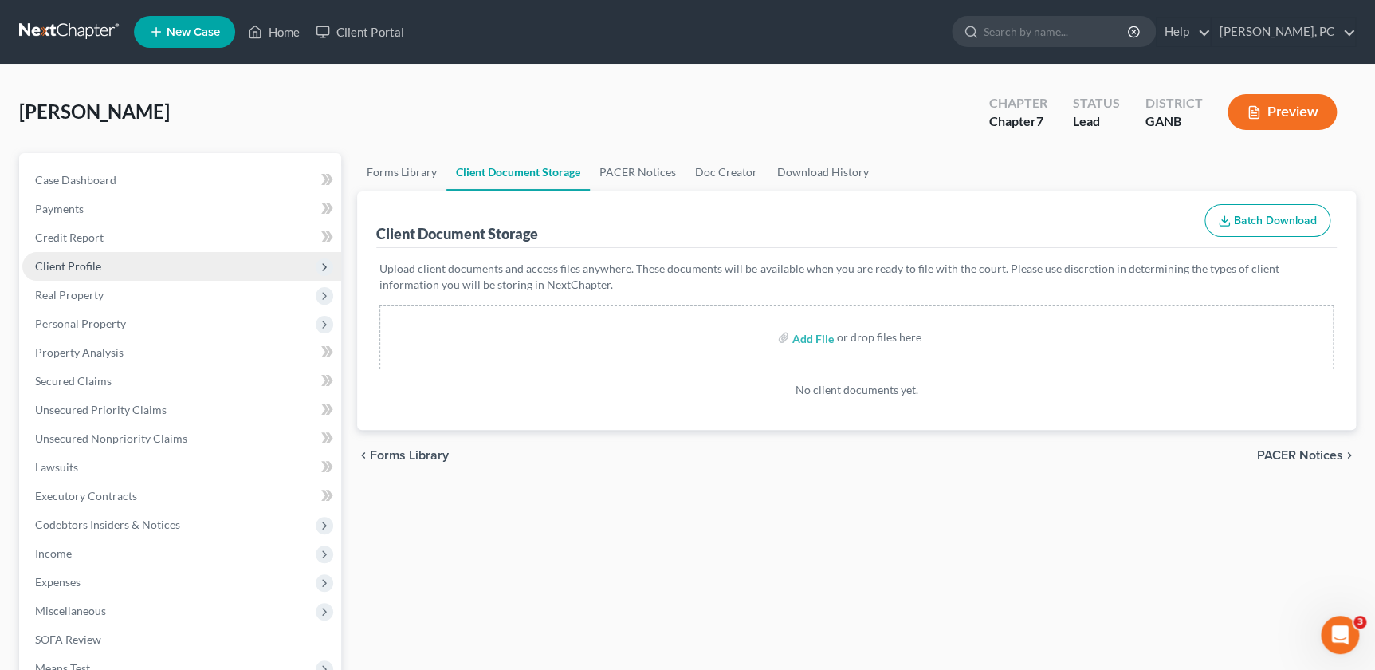
click at [73, 265] on span "Client Profile" at bounding box center [68, 266] width 66 height 14
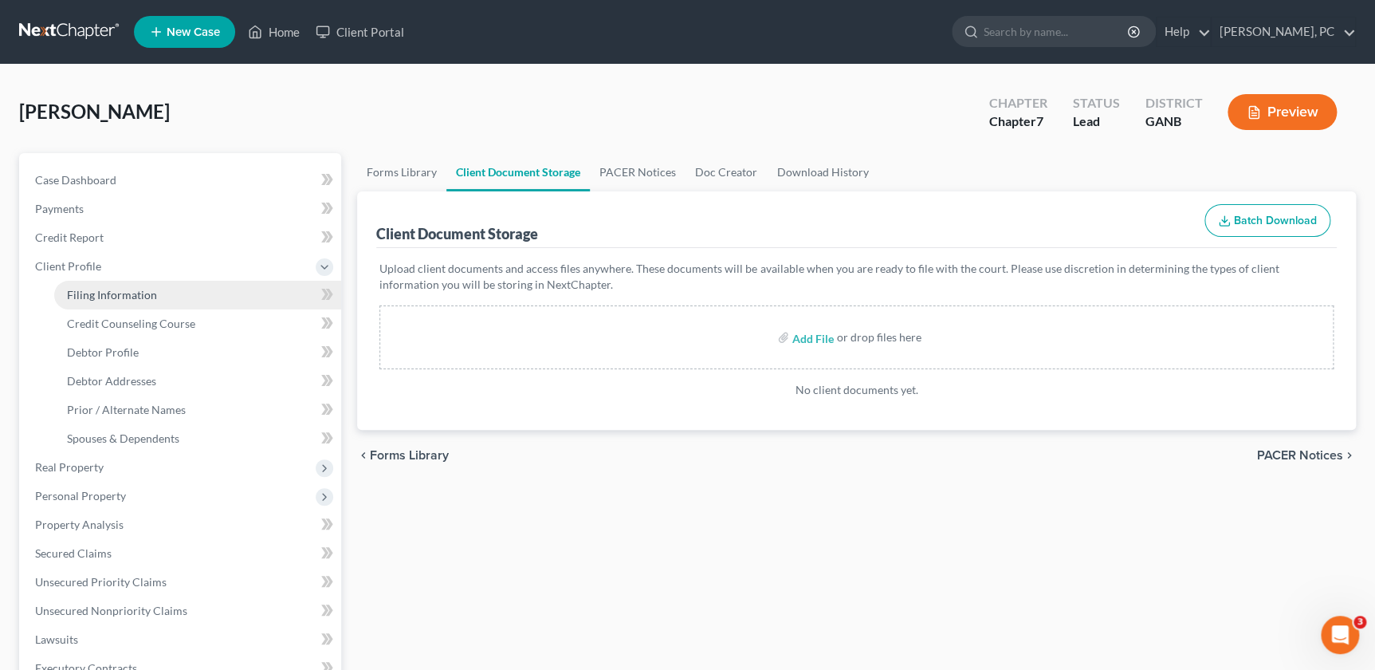
click at [100, 295] on span "Filing Information" at bounding box center [112, 295] width 90 height 14
select select "0"
select select "3"
select select "0"
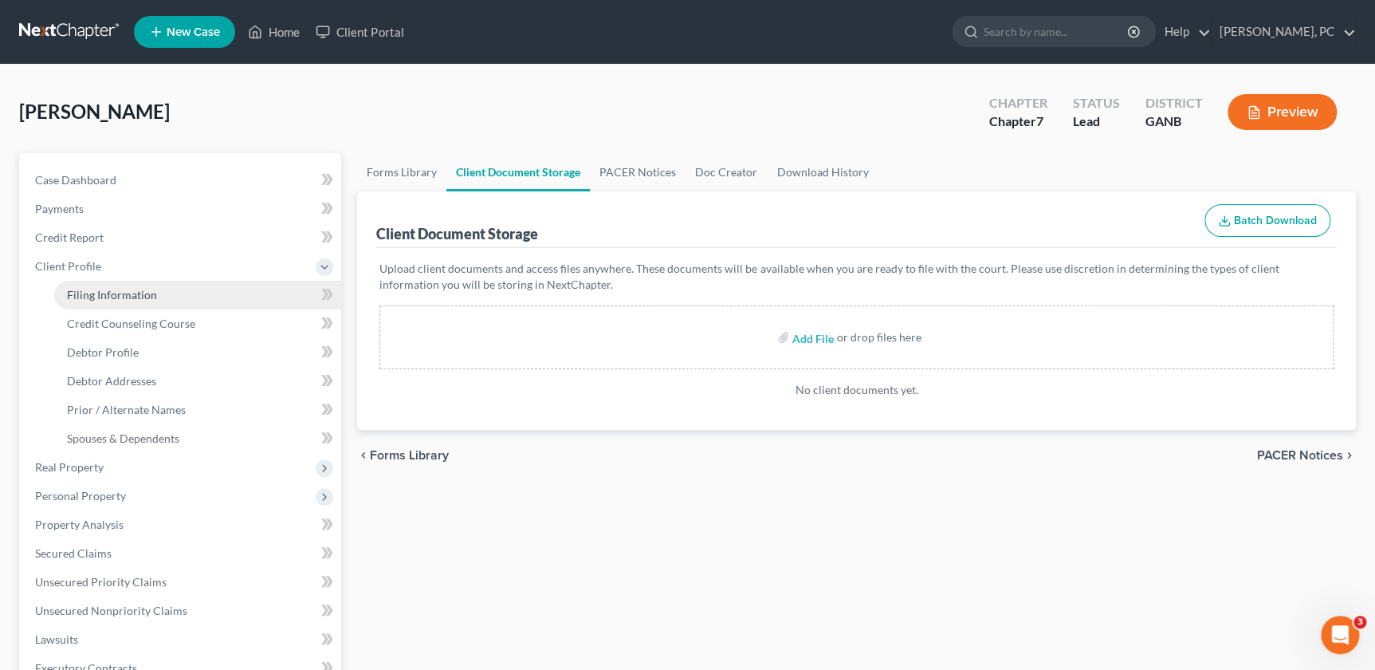
select select "19"
select select "0"
select select "10"
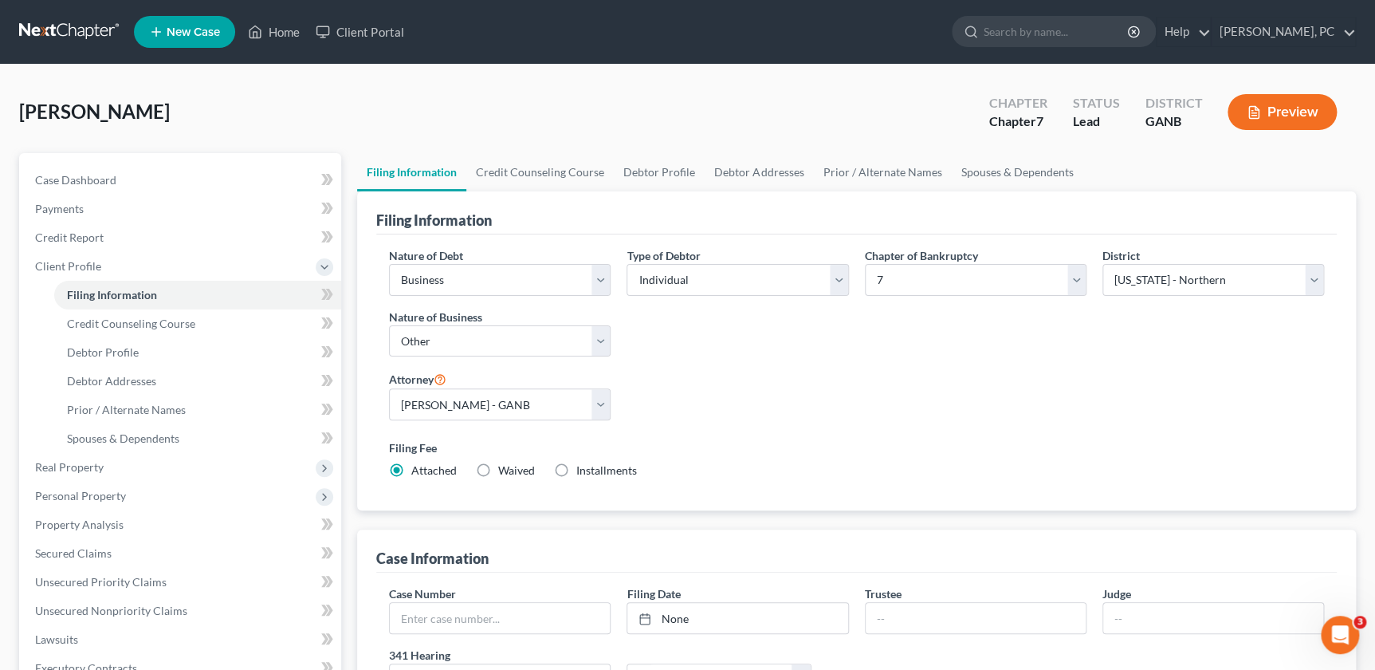
click at [1343, 636] on icon "Open Intercom Messenger" at bounding box center [1340, 635] width 26 height 26
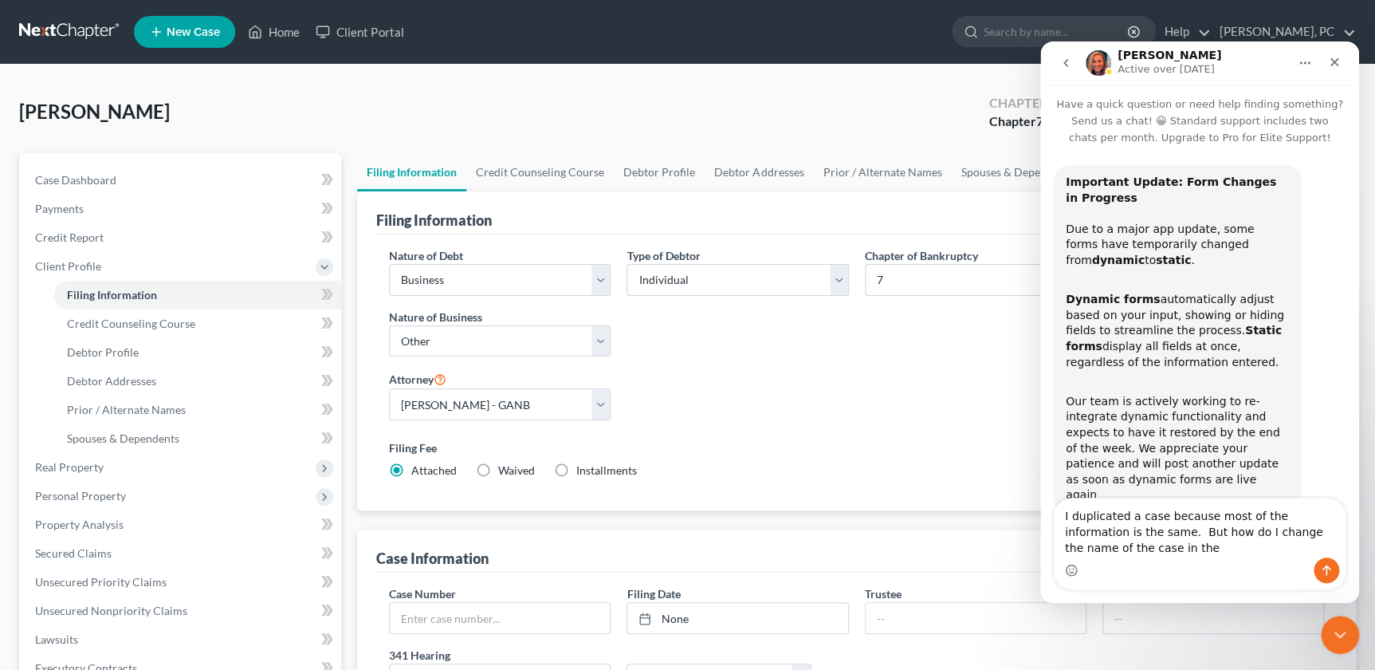
scroll to position [18, 0]
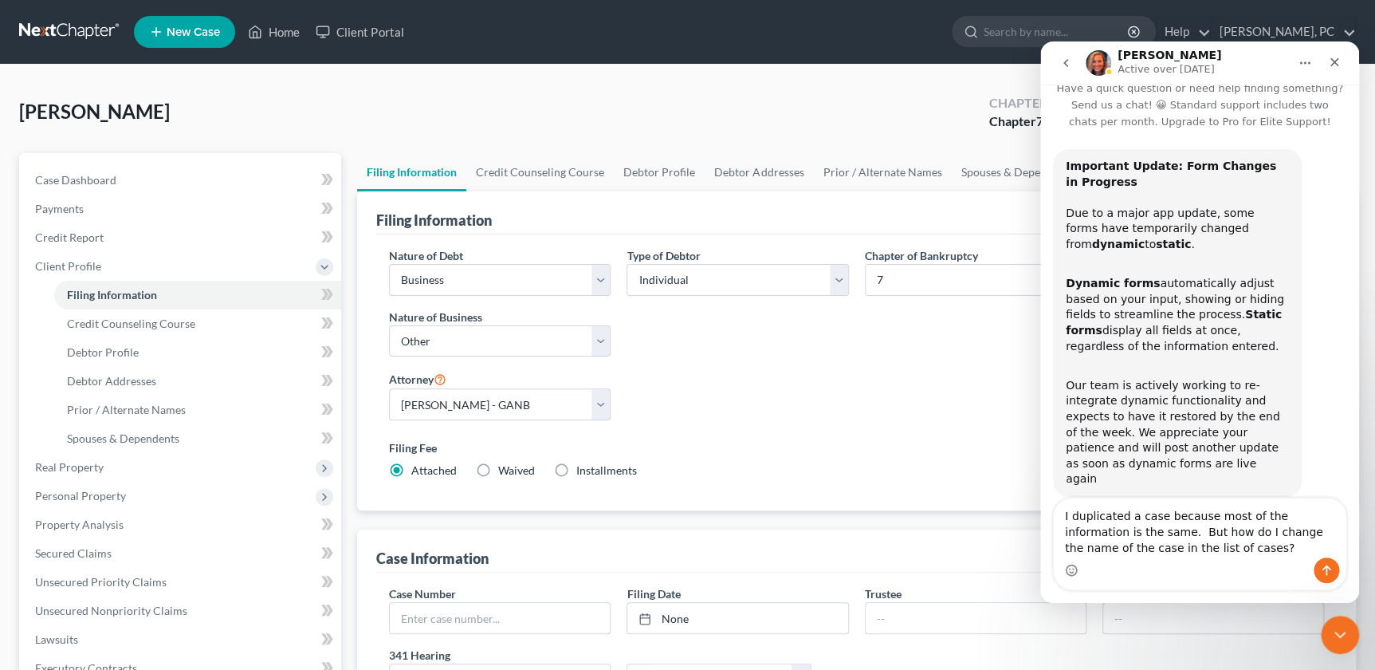
type textarea "I duplicated a case because most of the information is the same. But how do I c…"
click at [1319, 573] on button "Send a message…" at bounding box center [1327, 570] width 26 height 26
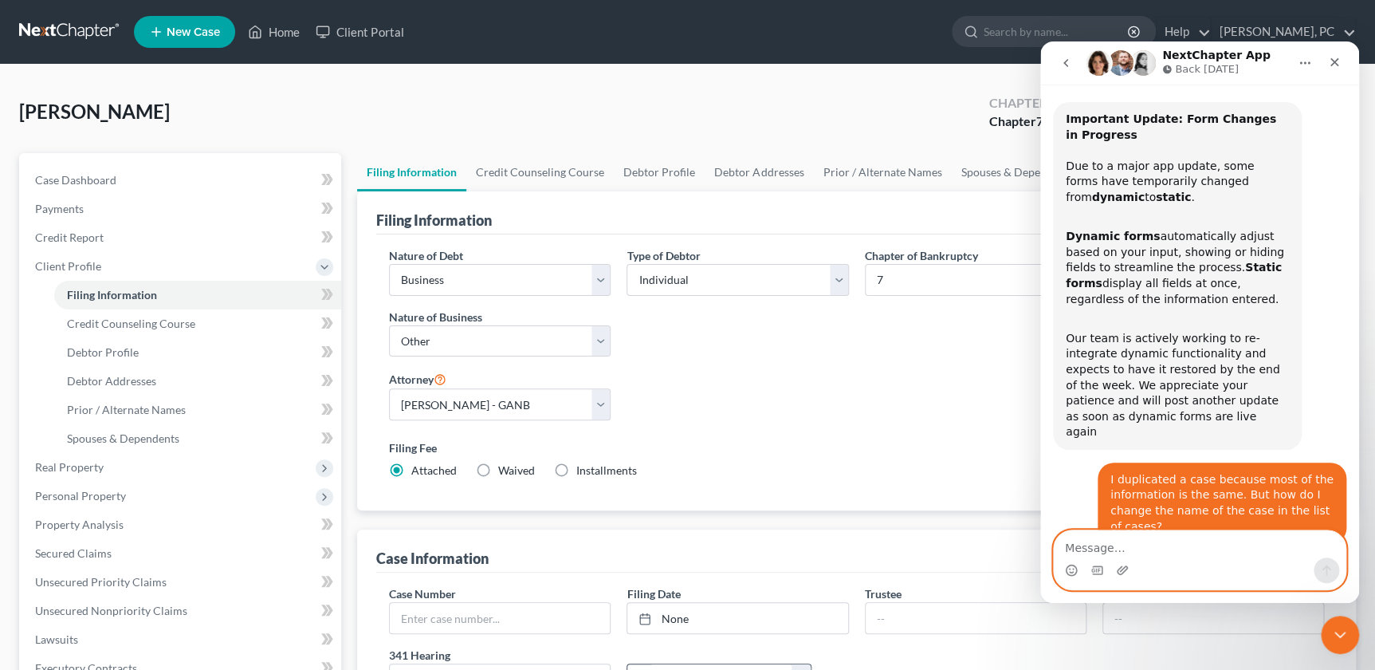
scroll to position [211, 0]
